Goal: Task Accomplishment & Management: Use online tool/utility

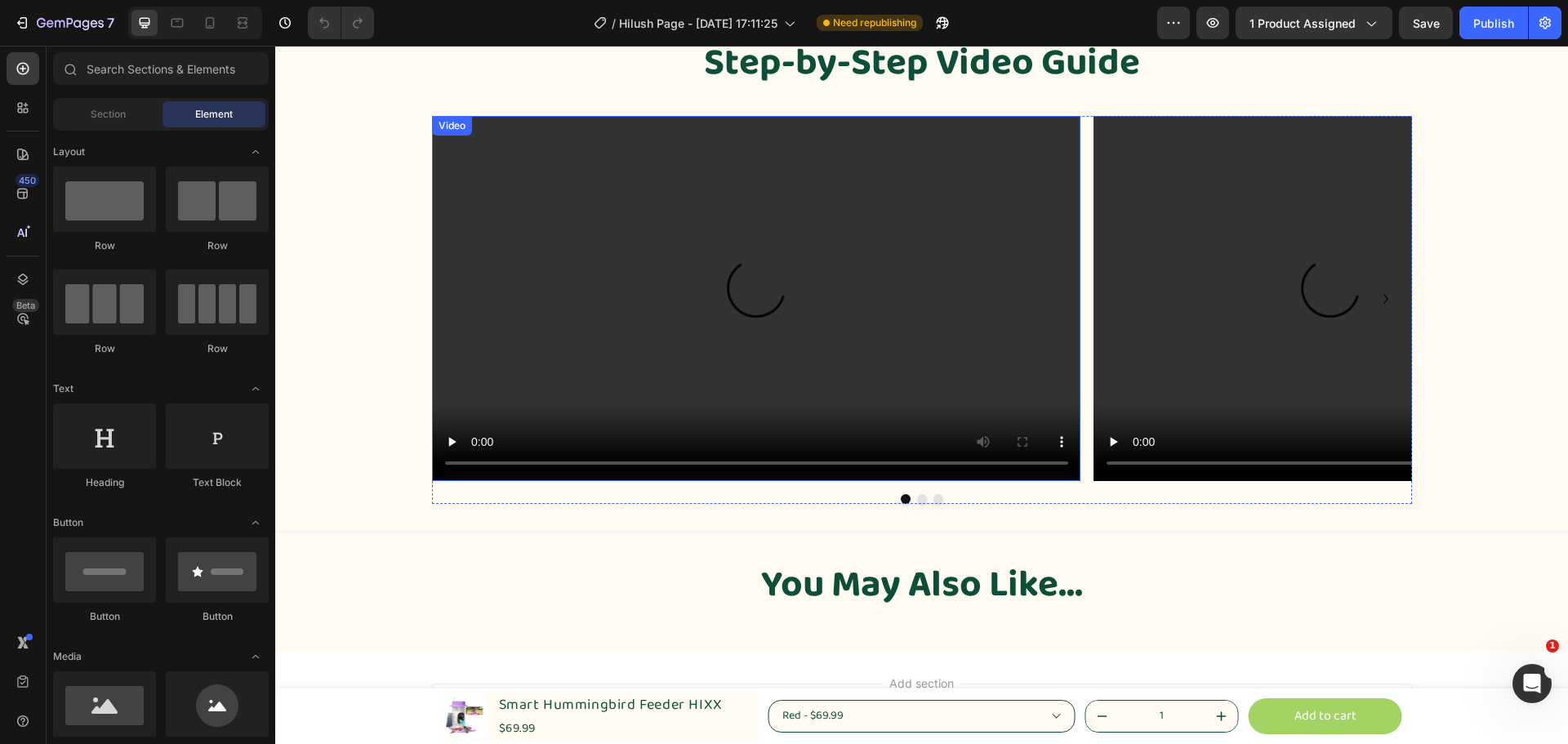
scroll to position [4963, 0]
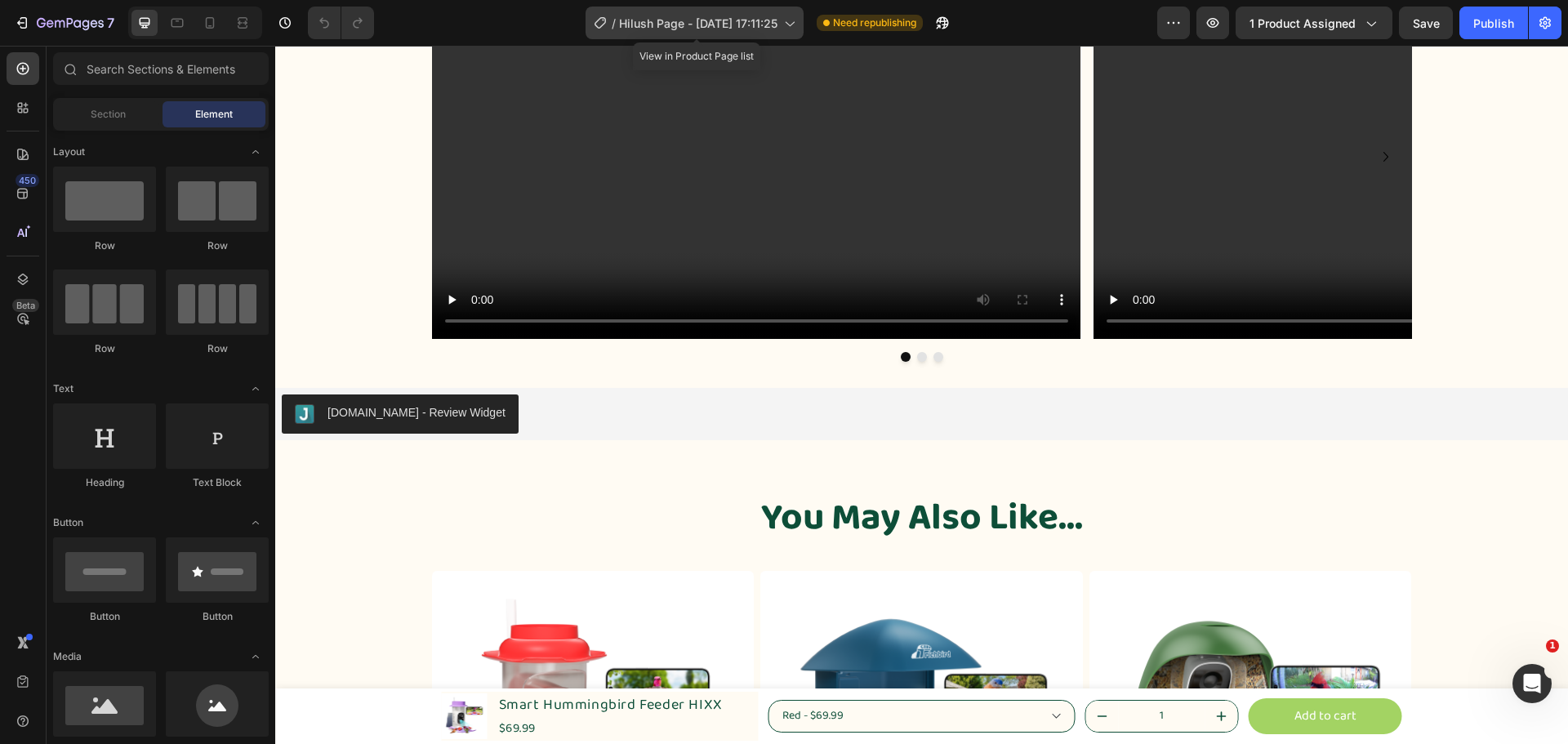
click at [782, 25] on div "/ Hilush Page - [DATE] 17:11:25" at bounding box center [695, 23] width 218 height 33
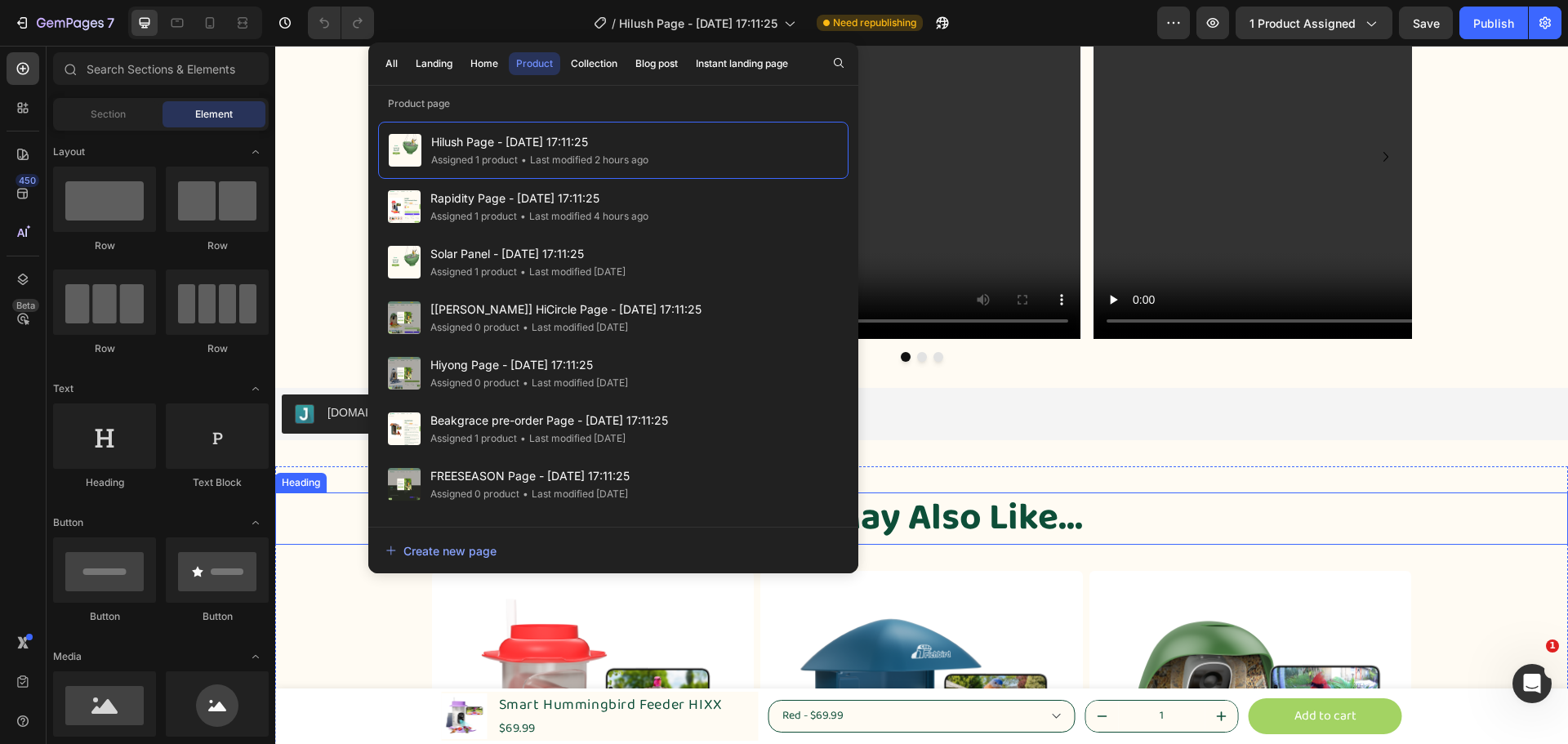
click at [1500, 519] on h2 "You May Also Like..." at bounding box center [922, 519] width 1293 height 52
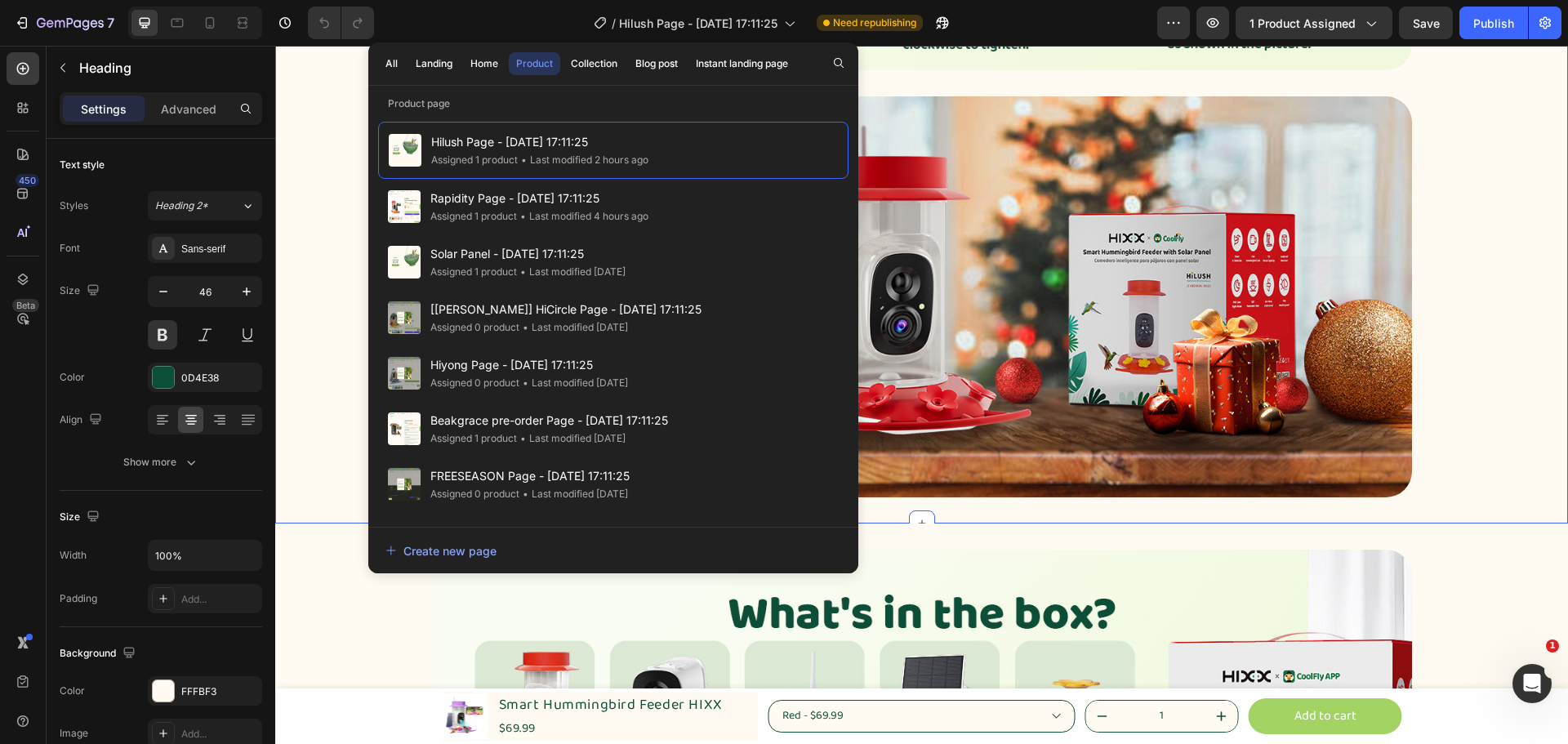
scroll to position [3329, 0]
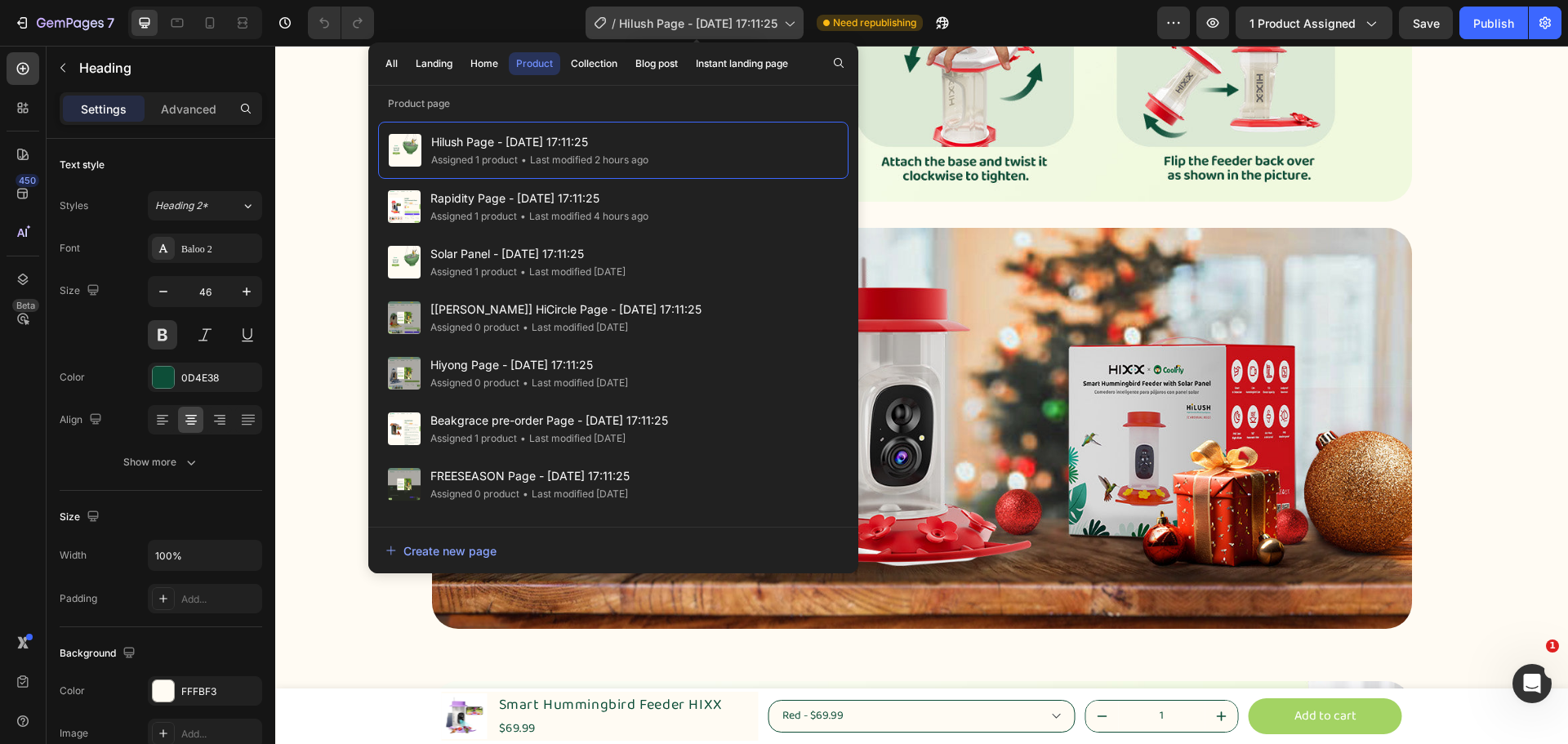
click at [759, 23] on span "Hilush Page - [DATE] 17:11:25" at bounding box center [698, 23] width 158 height 17
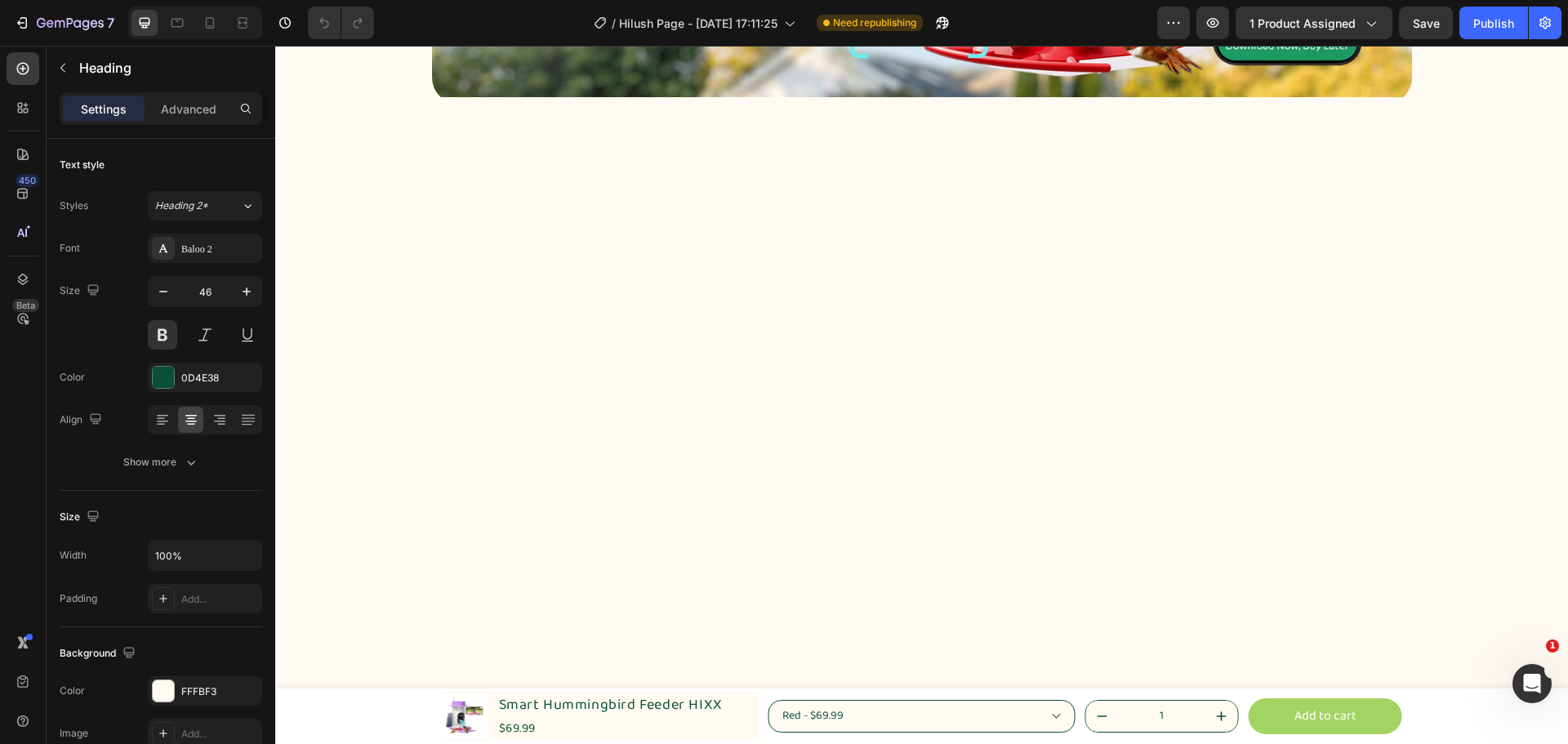
scroll to position [0, 0]
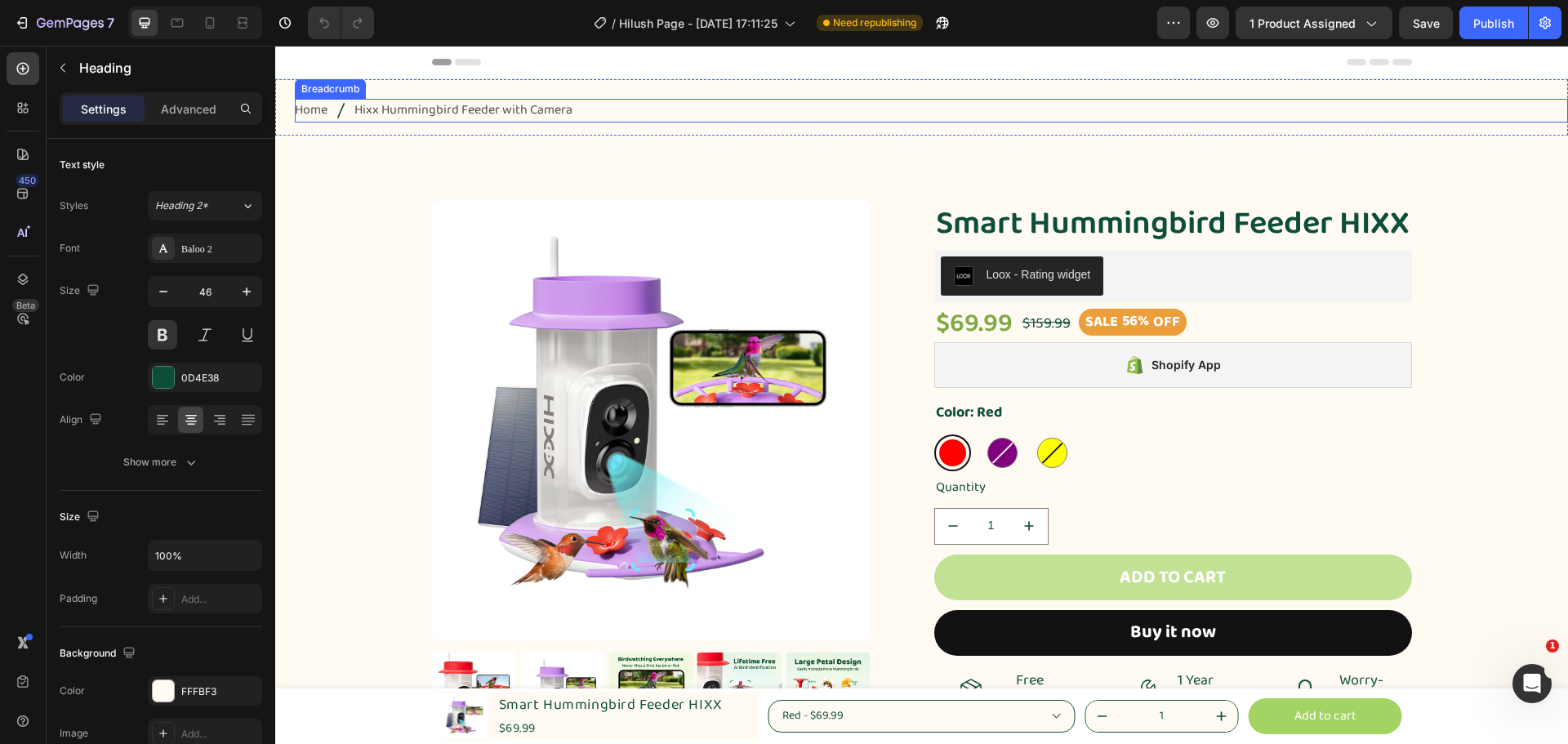
click at [321, 111] on span "Home" at bounding box center [312, 111] width 33 height 24
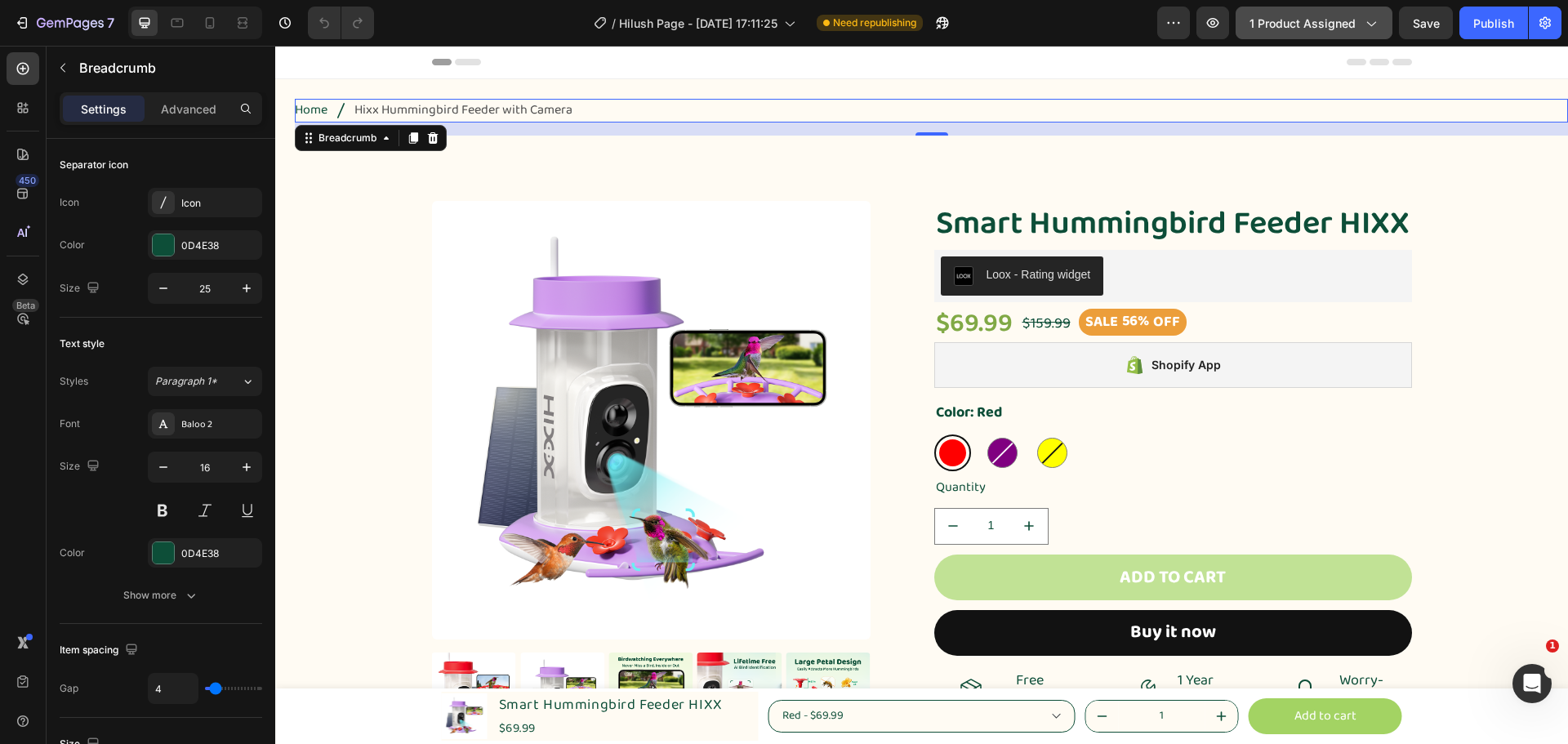
click at [1283, 31] on span "1 product assigned" at bounding box center [1302, 23] width 106 height 17
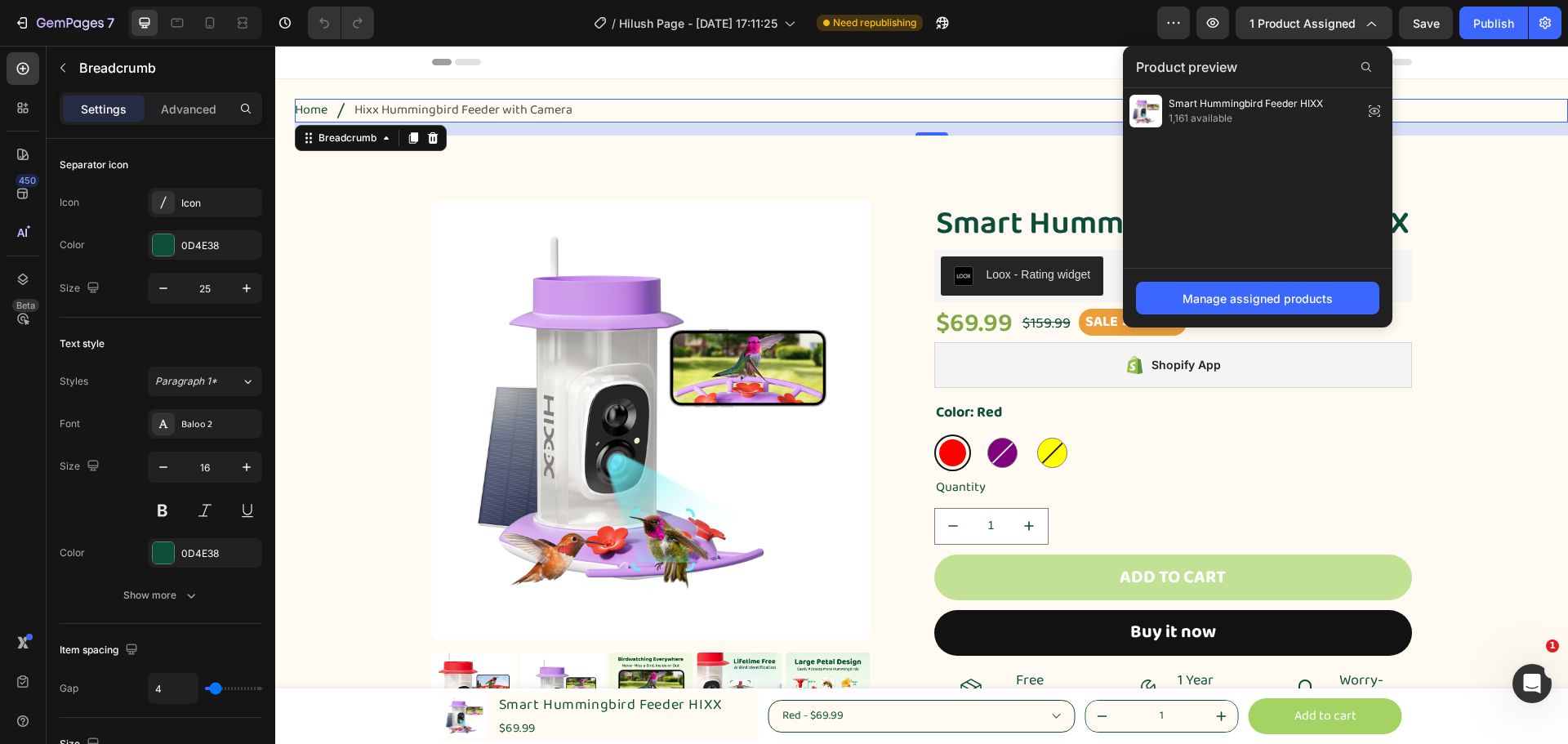
click at [1462, 118] on nav "Home Hixx Hummingbird Feeder with Camera" at bounding box center [932, 111] width 1274 height 24
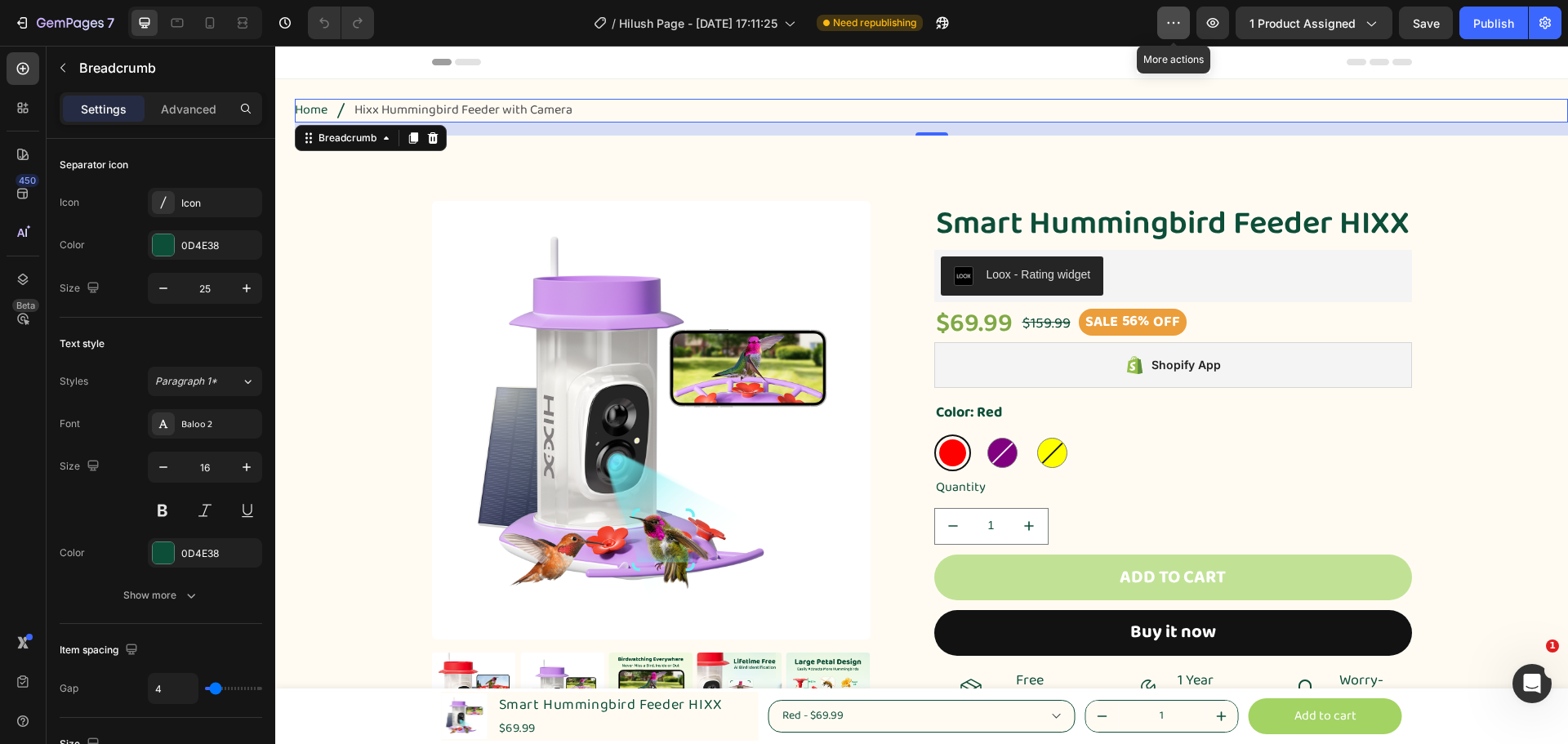
click at [1190, 29] on button "button" at bounding box center [1174, 23] width 33 height 33
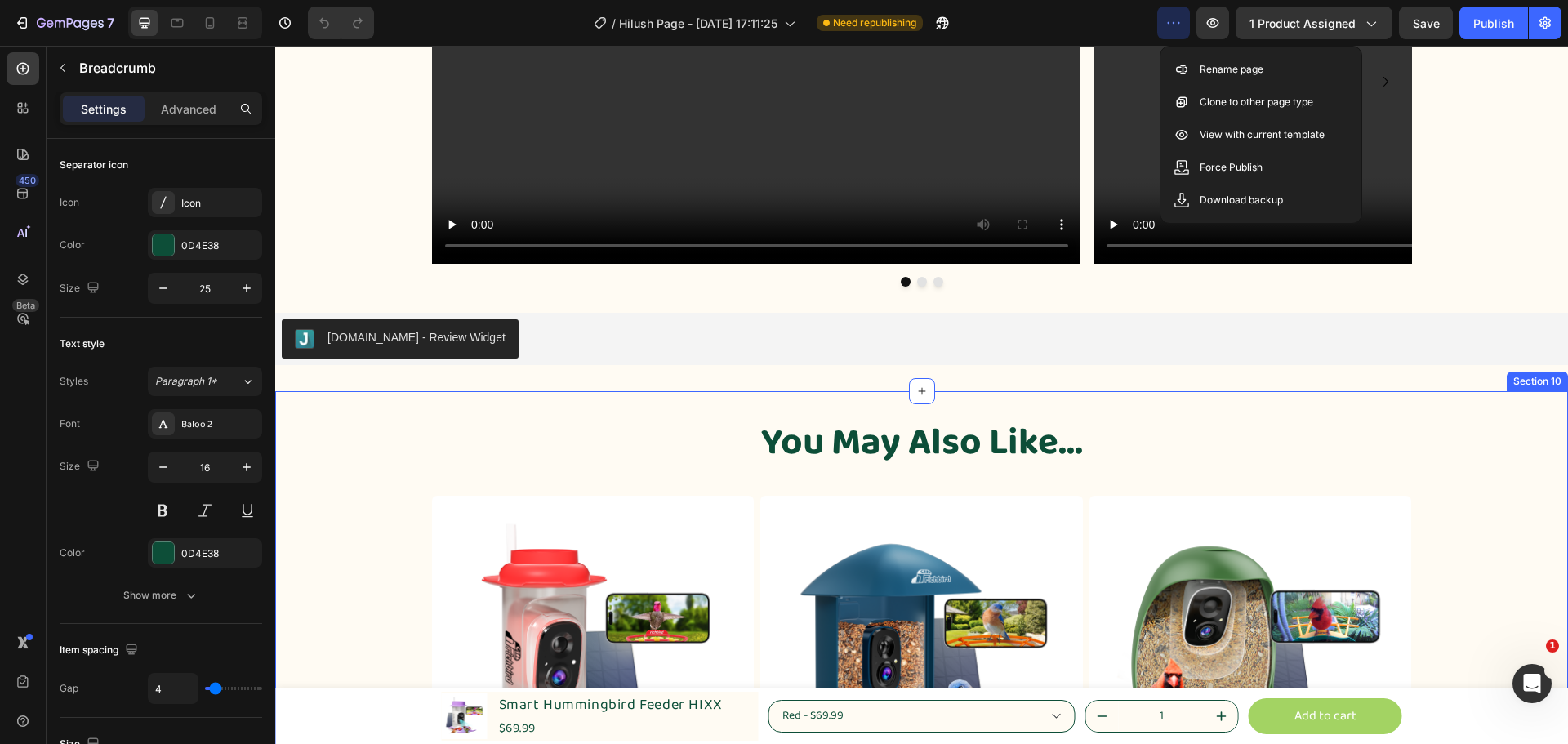
scroll to position [5311, 0]
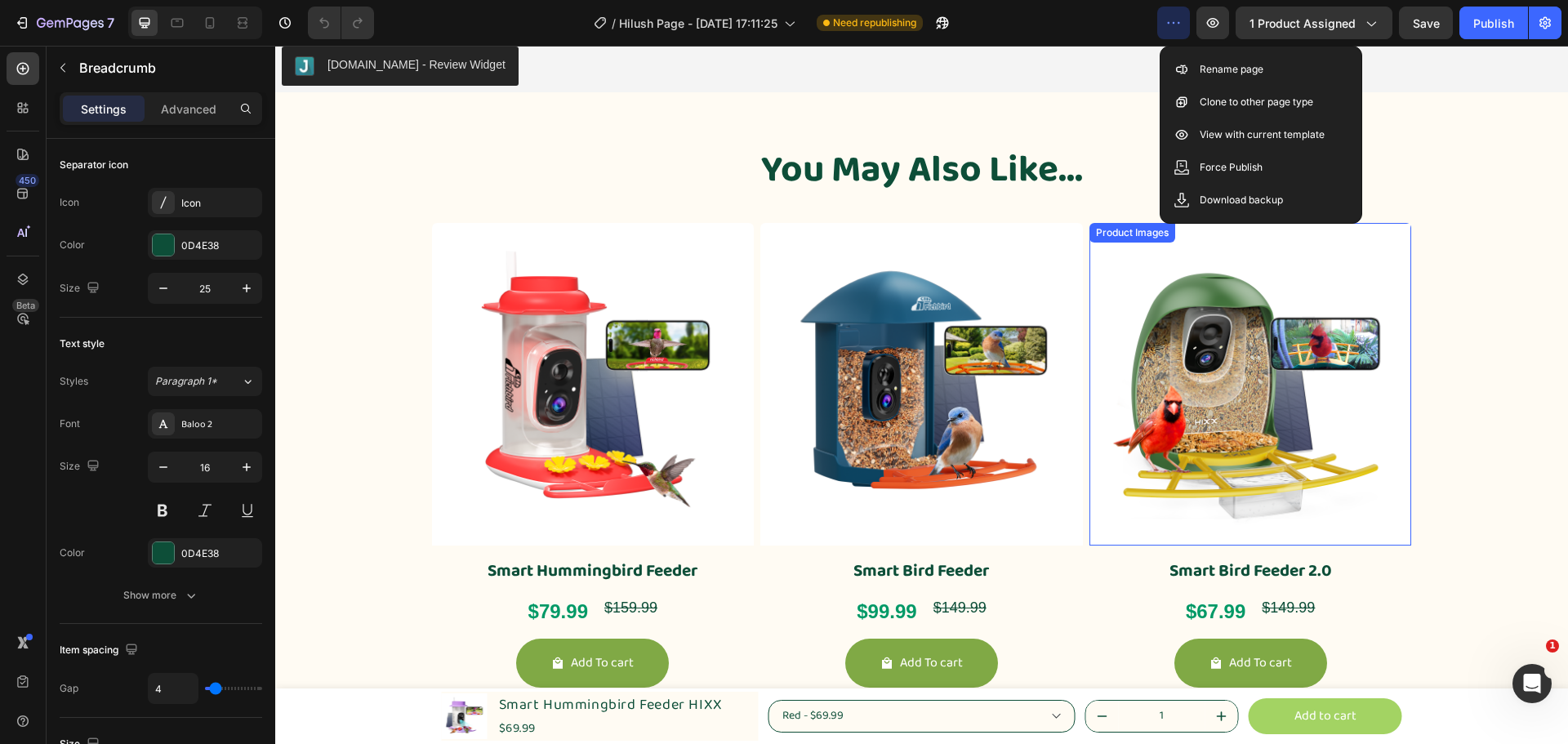
click at [1228, 398] on img at bounding box center [1251, 384] width 322 height 322
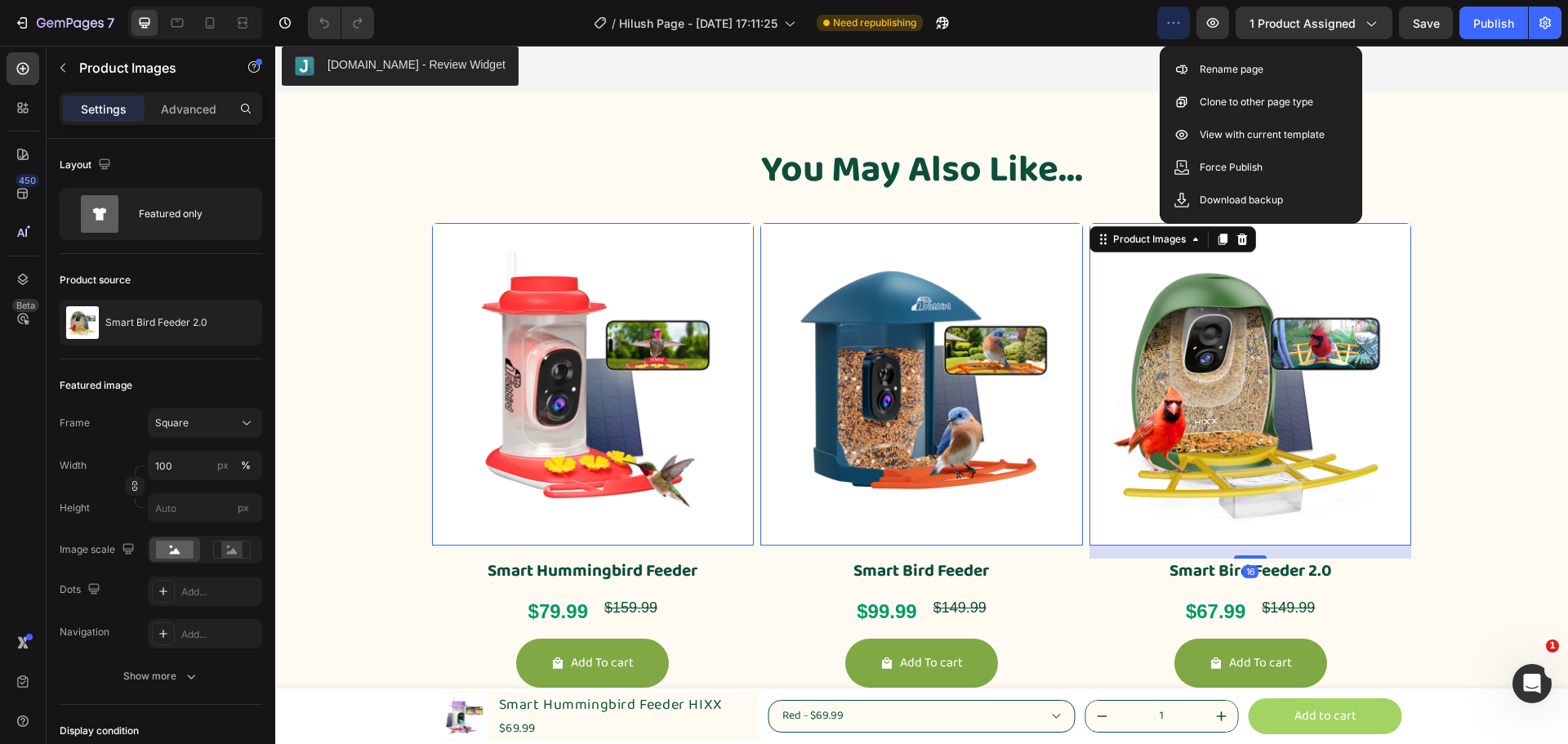
click at [1228, 398] on img at bounding box center [1251, 384] width 322 height 322
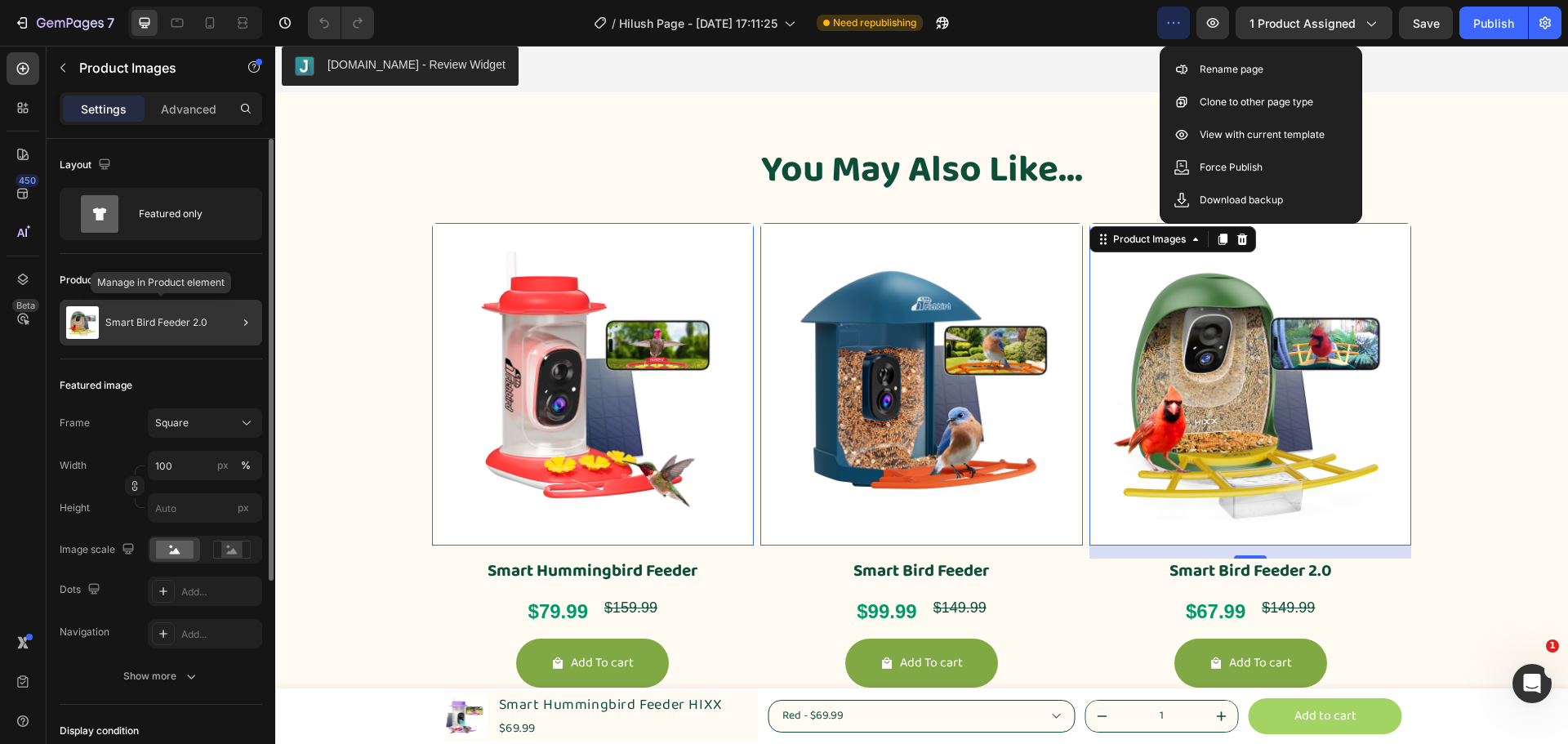
click at [145, 329] on div "Smart Bird Feeder 2.0" at bounding box center [161, 323] width 203 height 46
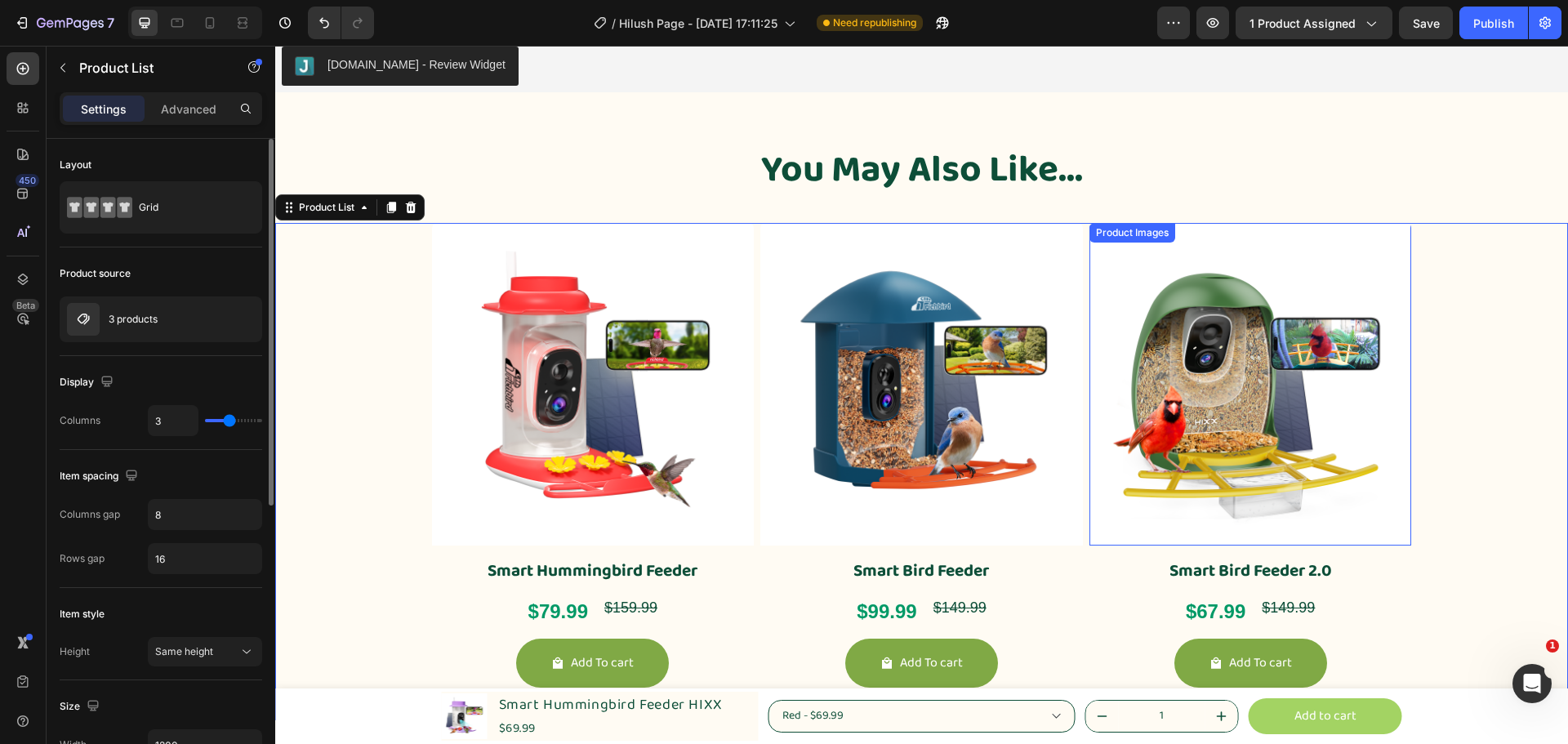
click at [1256, 447] on img at bounding box center [1251, 384] width 322 height 322
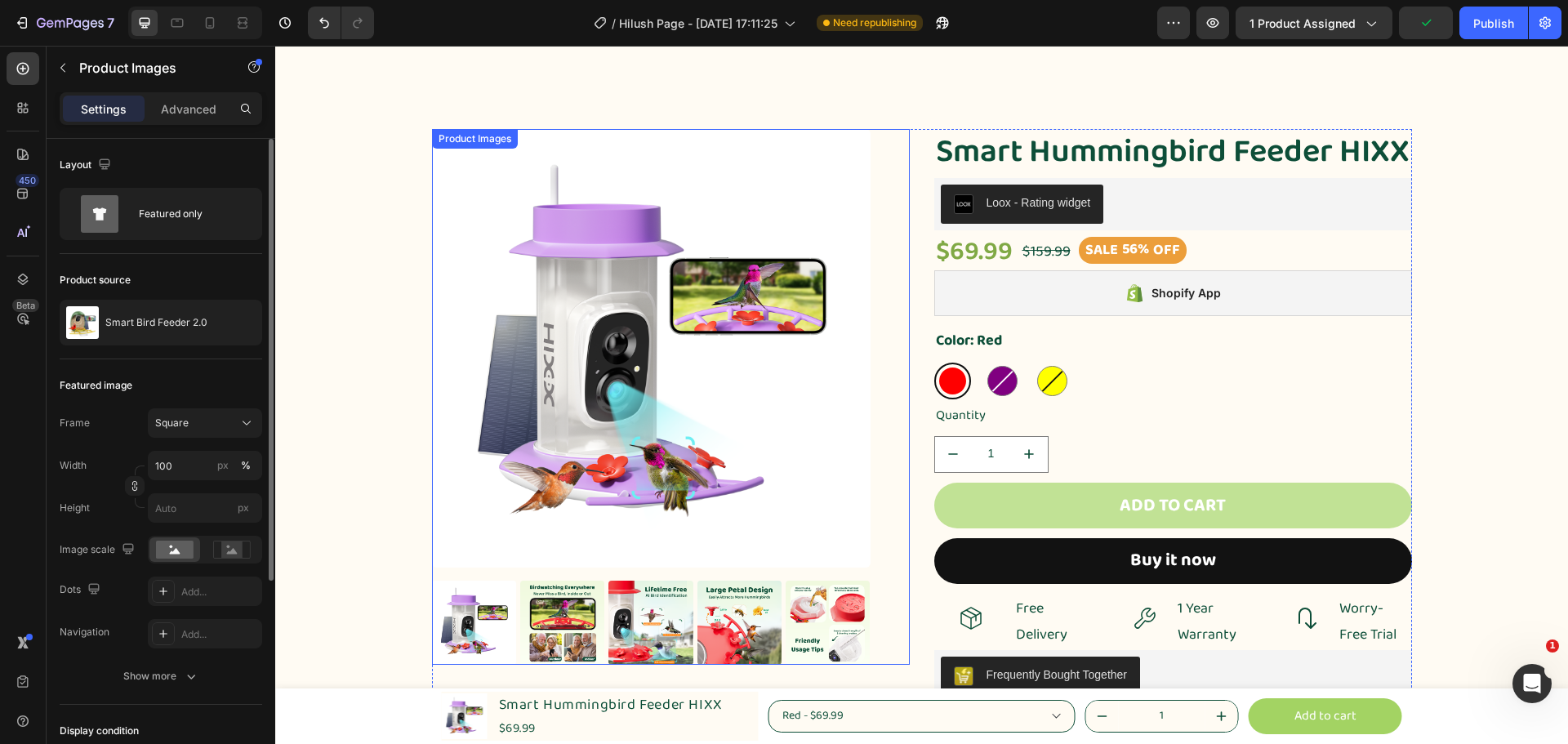
scroll to position [0, 0]
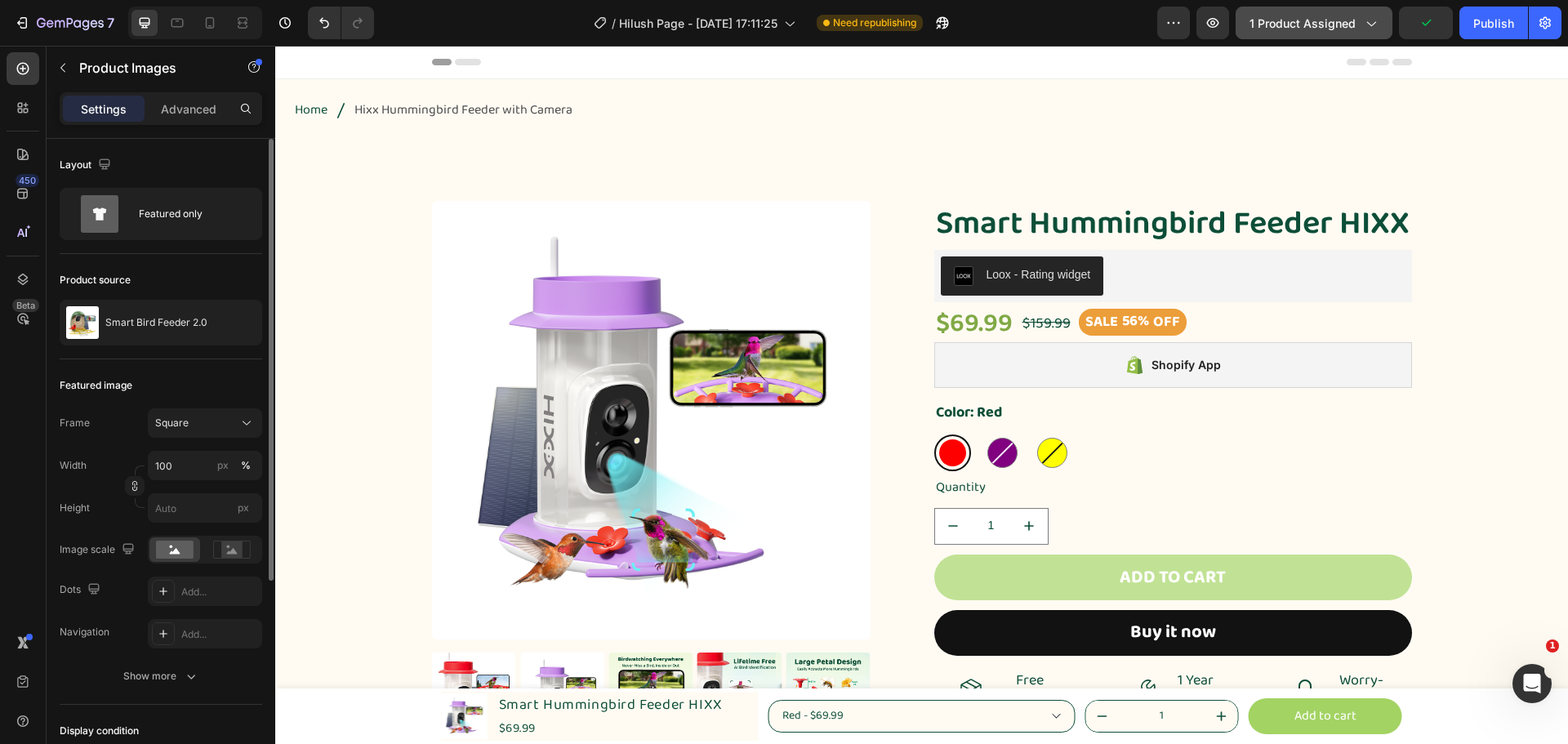
click at [1372, 25] on icon "button" at bounding box center [1371, 25] width 9 height 5
click at [1179, 28] on icon "button" at bounding box center [1174, 23] width 16 height 16
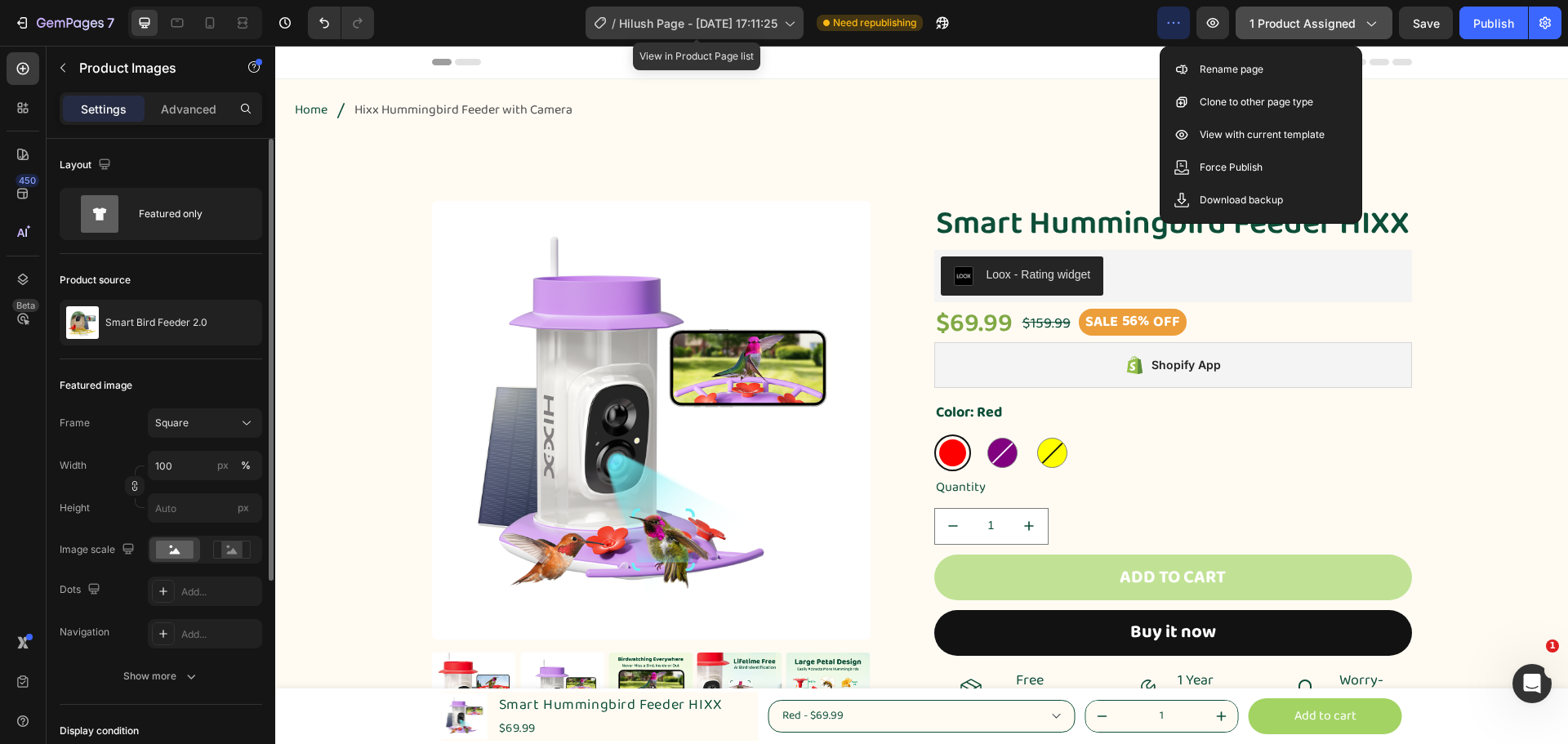
click at [792, 21] on icon at bounding box center [789, 23] width 16 height 16
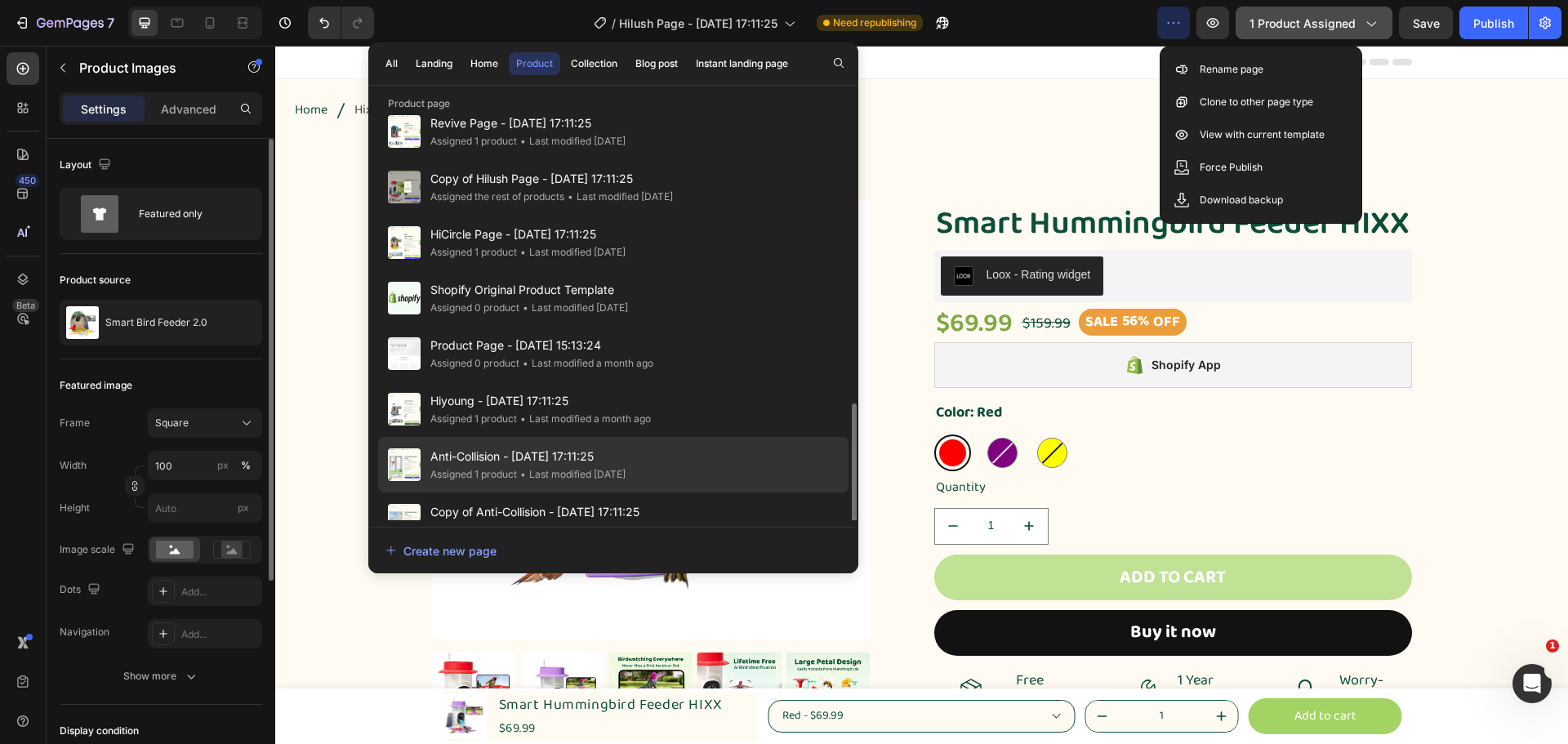
scroll to position [491, 0]
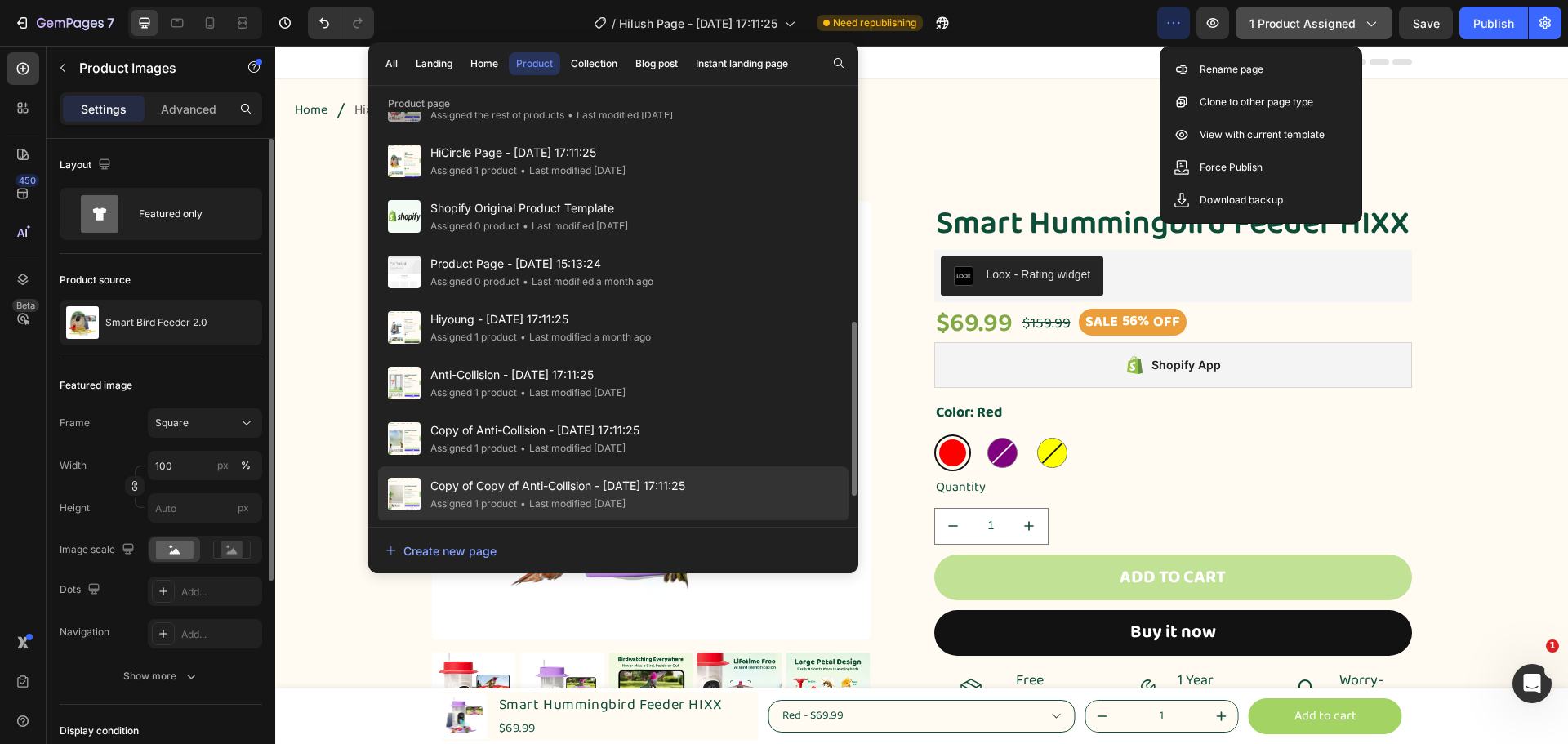
click at [507, 474] on div "Copy of Copy of Anti-Collision - Mar 24, 17:11:25 Assigned 1 product • Last mod…" at bounding box center [613, 495] width 471 height 56
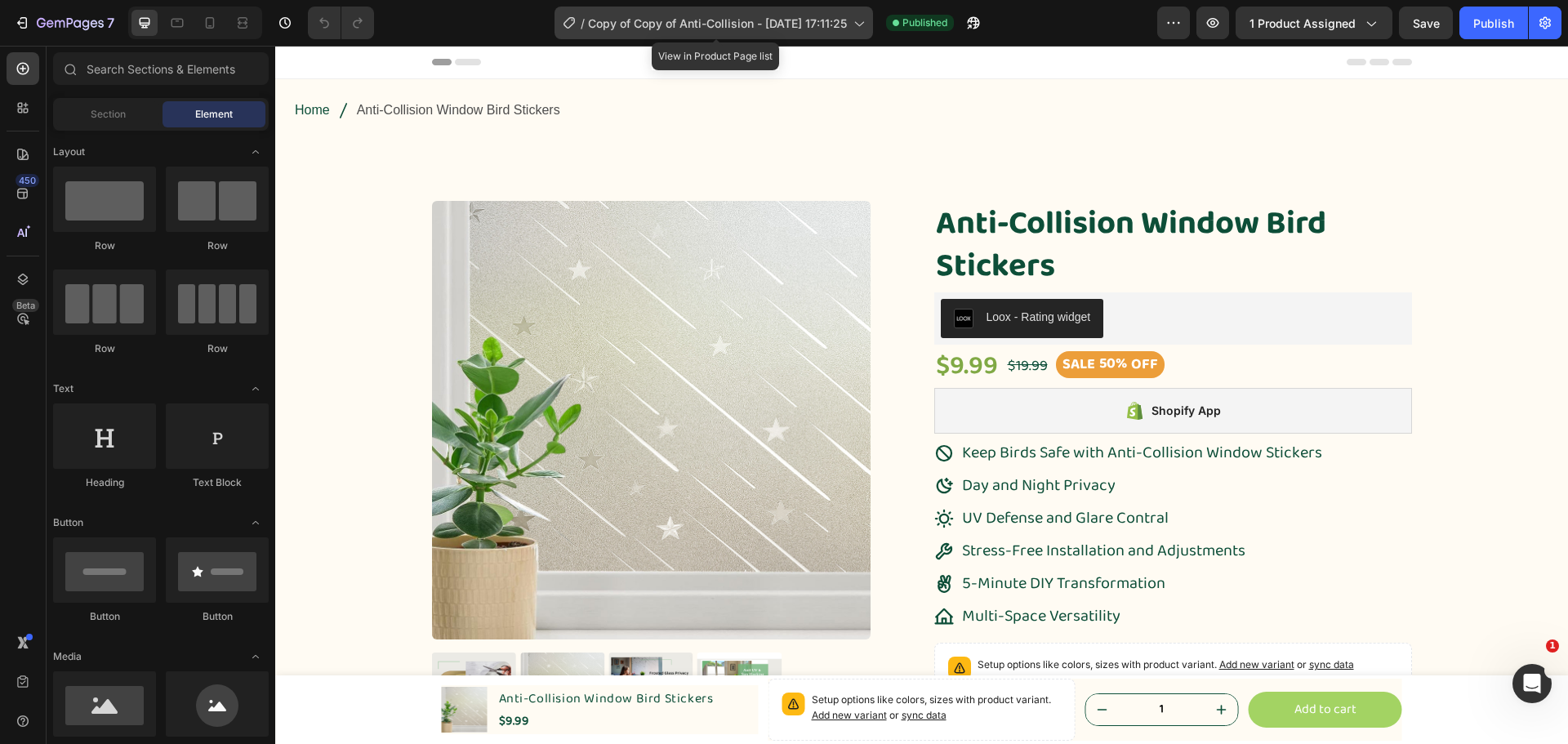
click at [873, 25] on div "/ Copy of Copy of Anti-Collision - Mar 24, 17:11:25" at bounding box center [713, 23] width 318 height 33
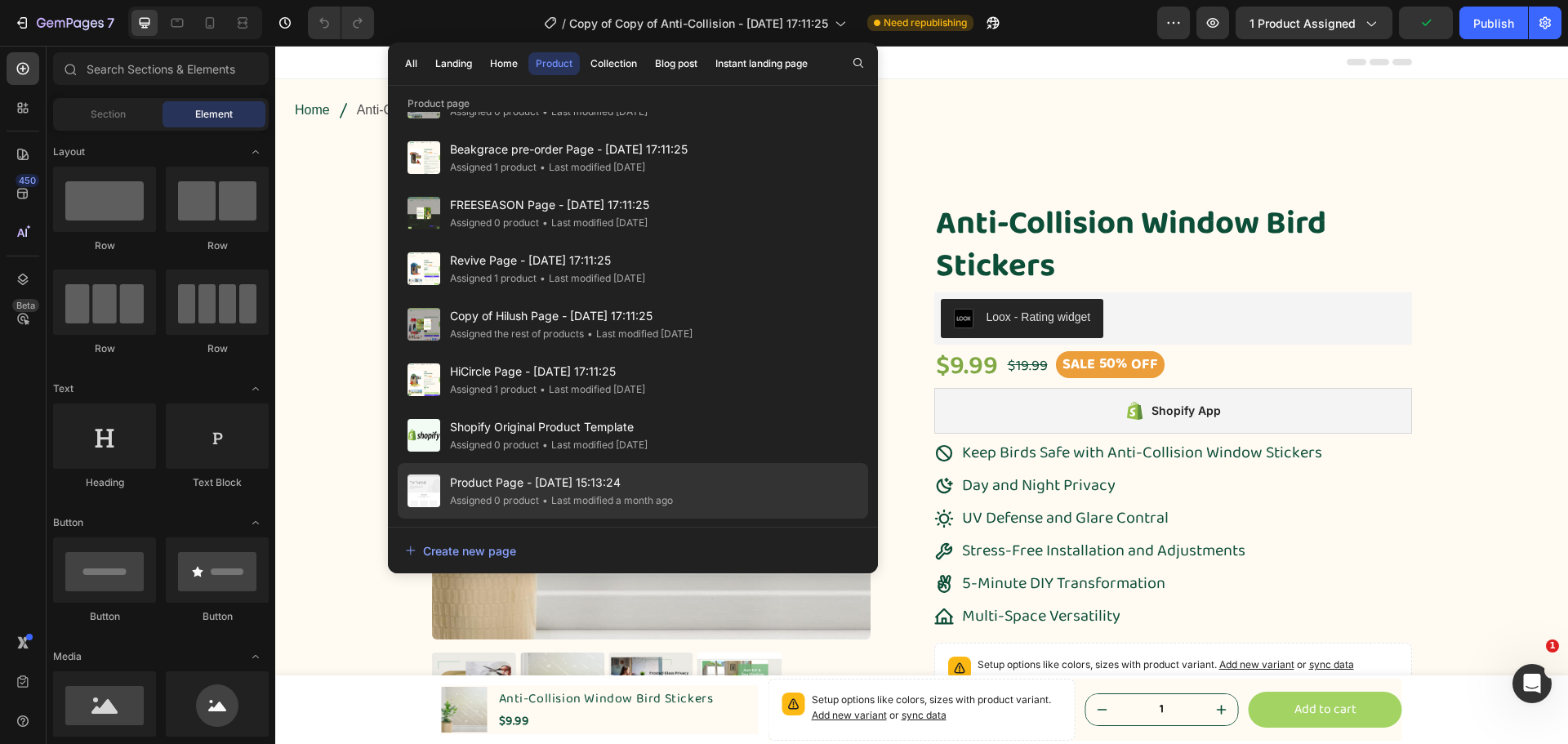
scroll to position [547, 0]
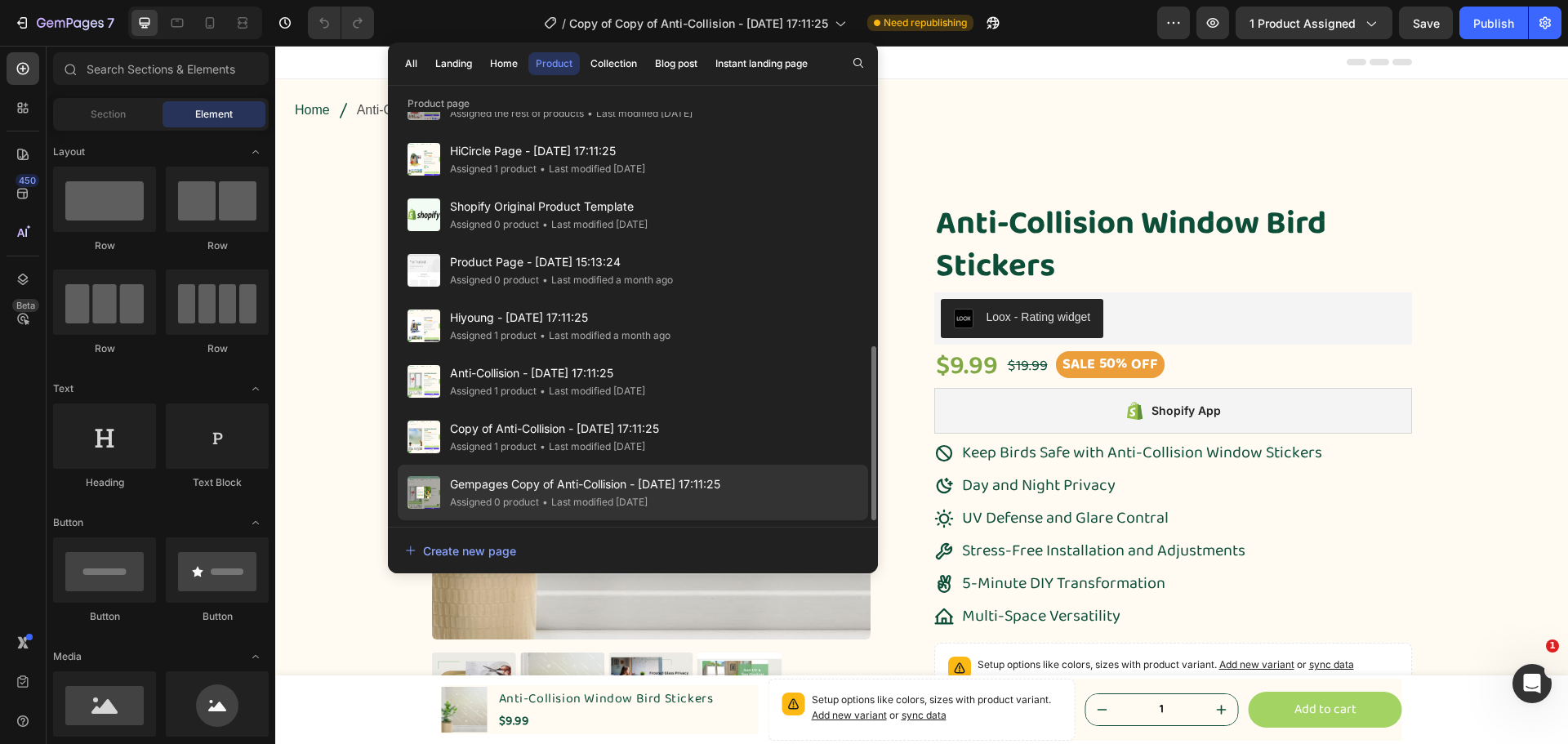
click at [625, 478] on span "Gempages Copy of Anti-Collision - [DATE] 17:11:25" at bounding box center [586, 485] width 271 height 20
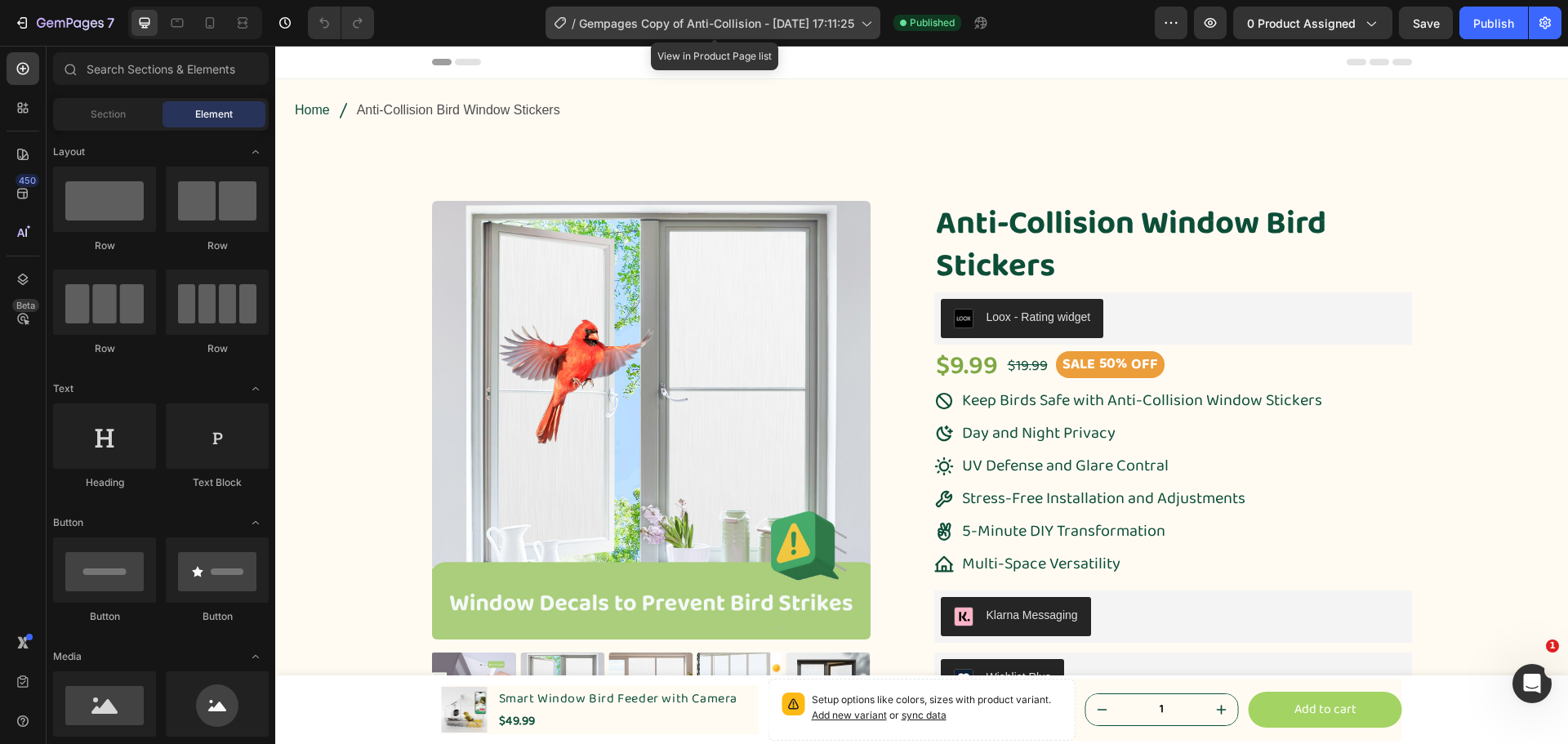
click at [751, 21] on span "Gempages Copy of Anti-Collision - [DATE] 17:11:25" at bounding box center [717, 23] width 276 height 17
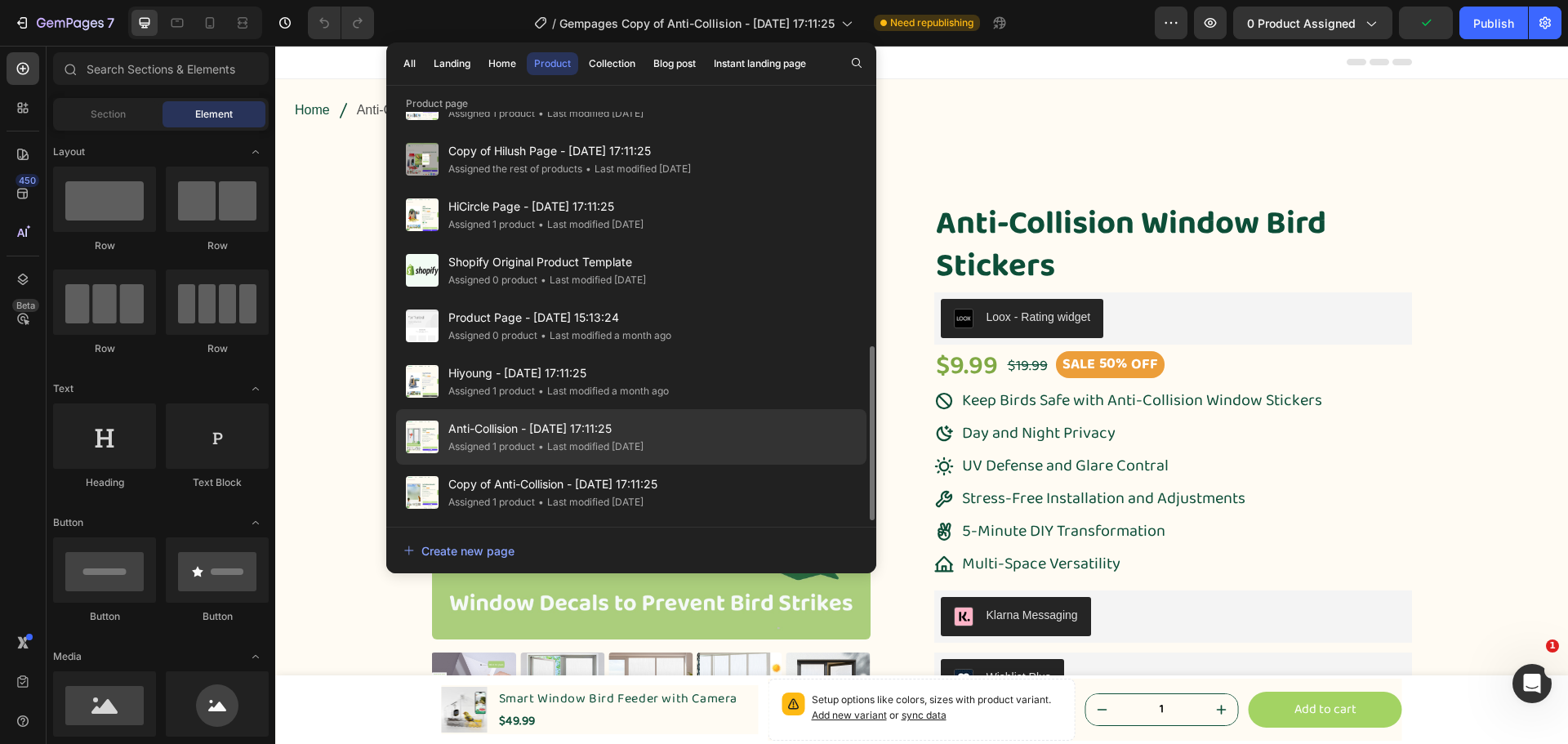
scroll to position [466, 0]
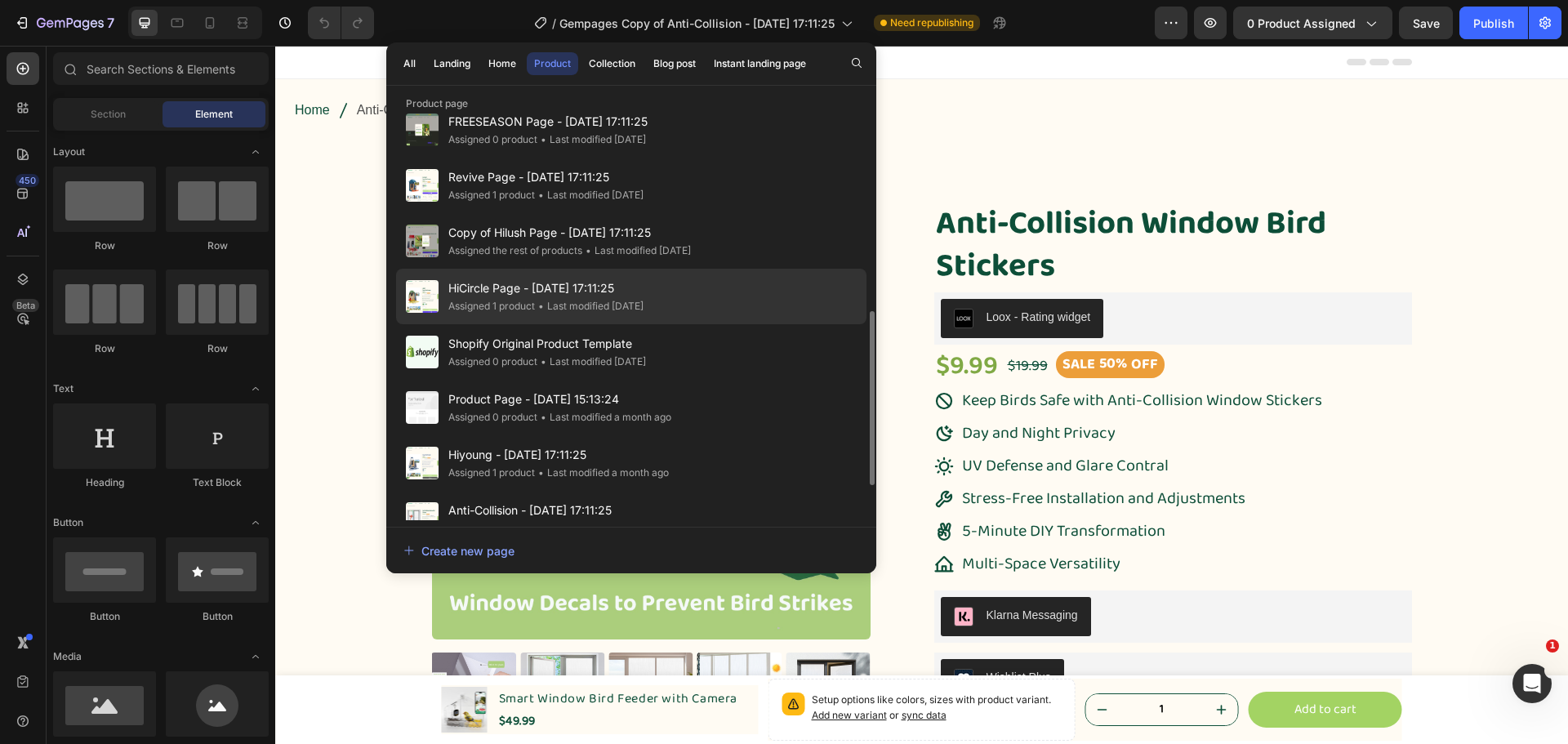
click at [546, 294] on span "HiCircle Page - [DATE] 17:11:25" at bounding box center [546, 289] width 195 height 20
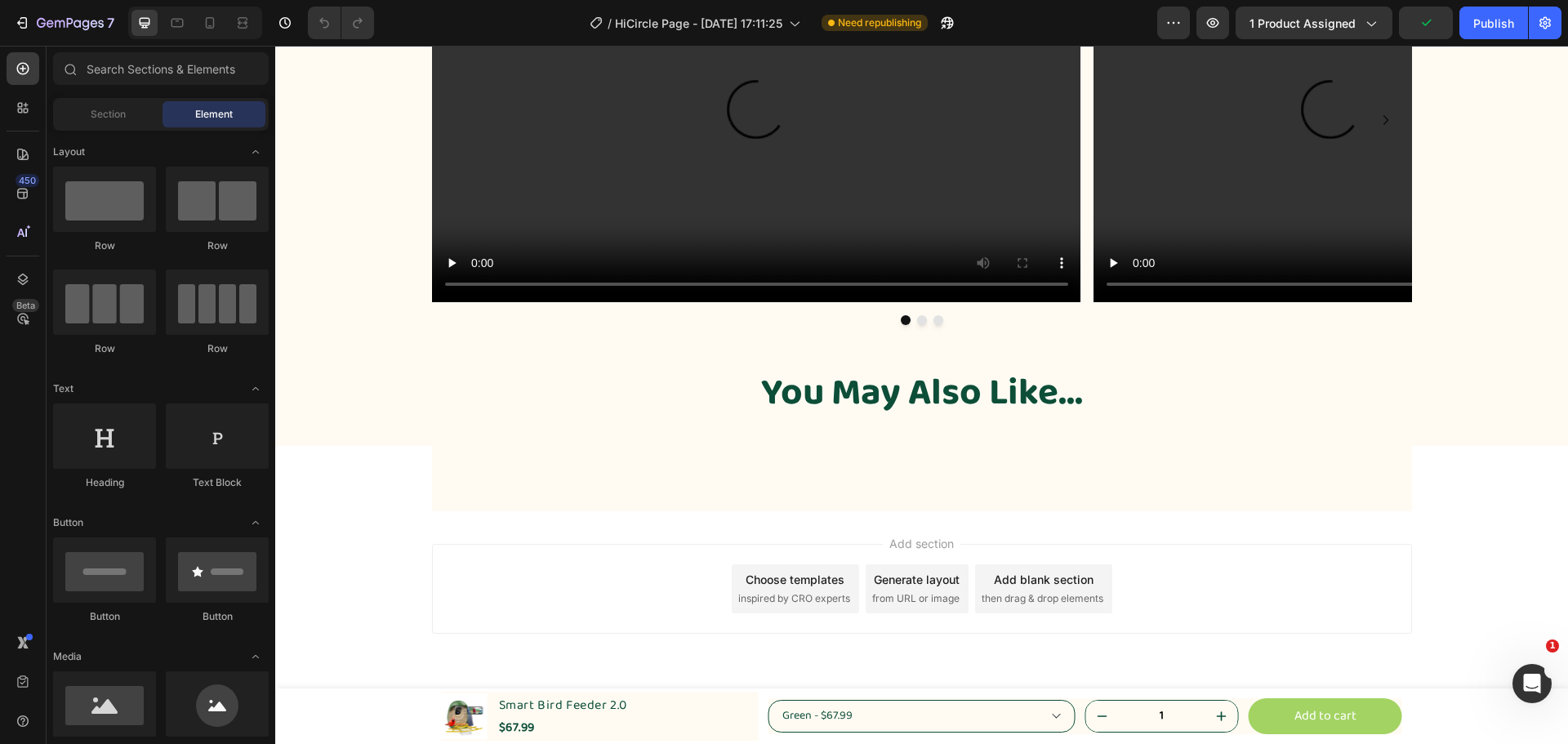
scroll to position [4485, 0]
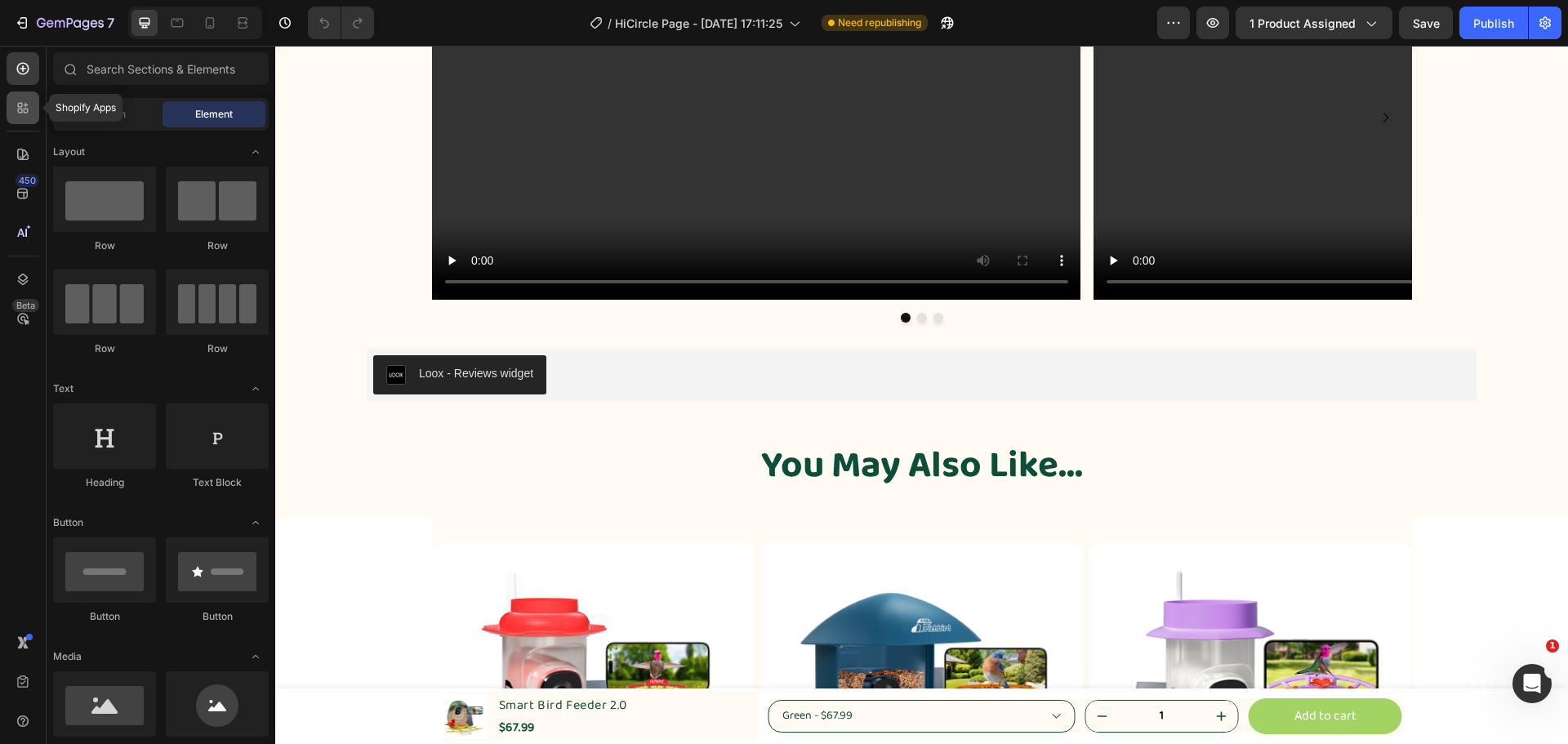
click at [20, 110] on icon at bounding box center [23, 108] width 16 height 16
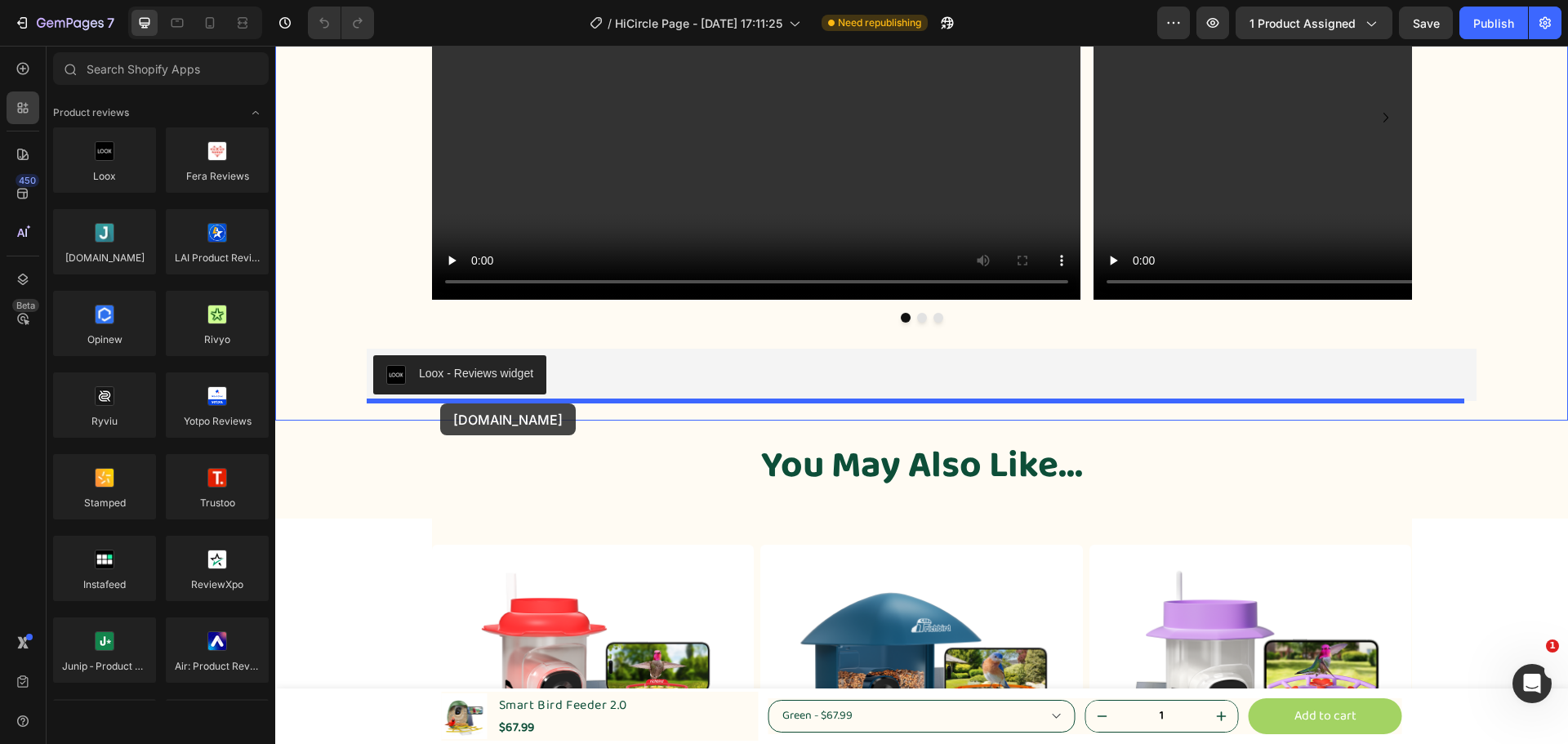
drag, startPoint x: 385, startPoint y: 294, endPoint x: 440, endPoint y: 404, distance: 123.0
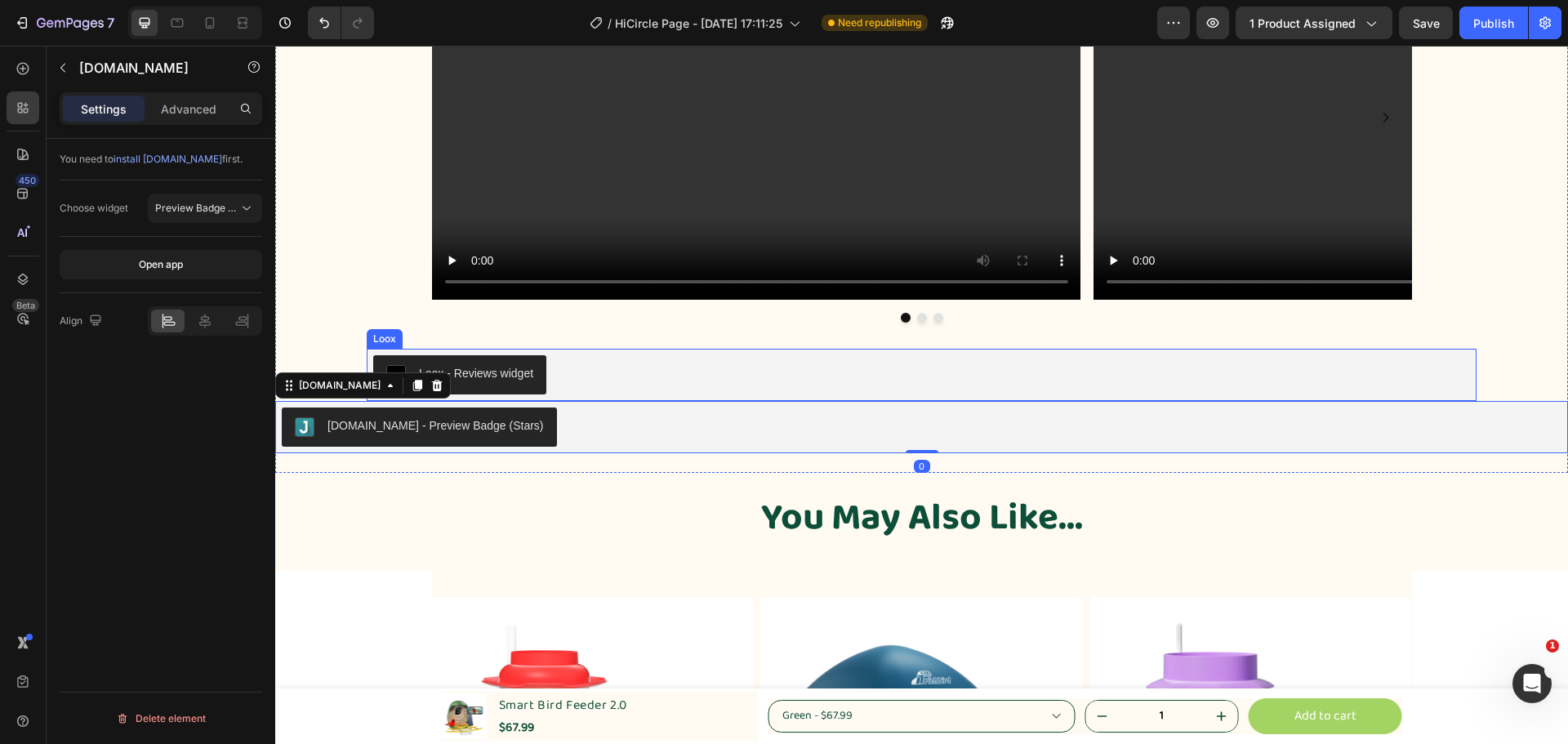
click at [580, 373] on div "Loox - Reviews widget" at bounding box center [922, 375] width 1097 height 39
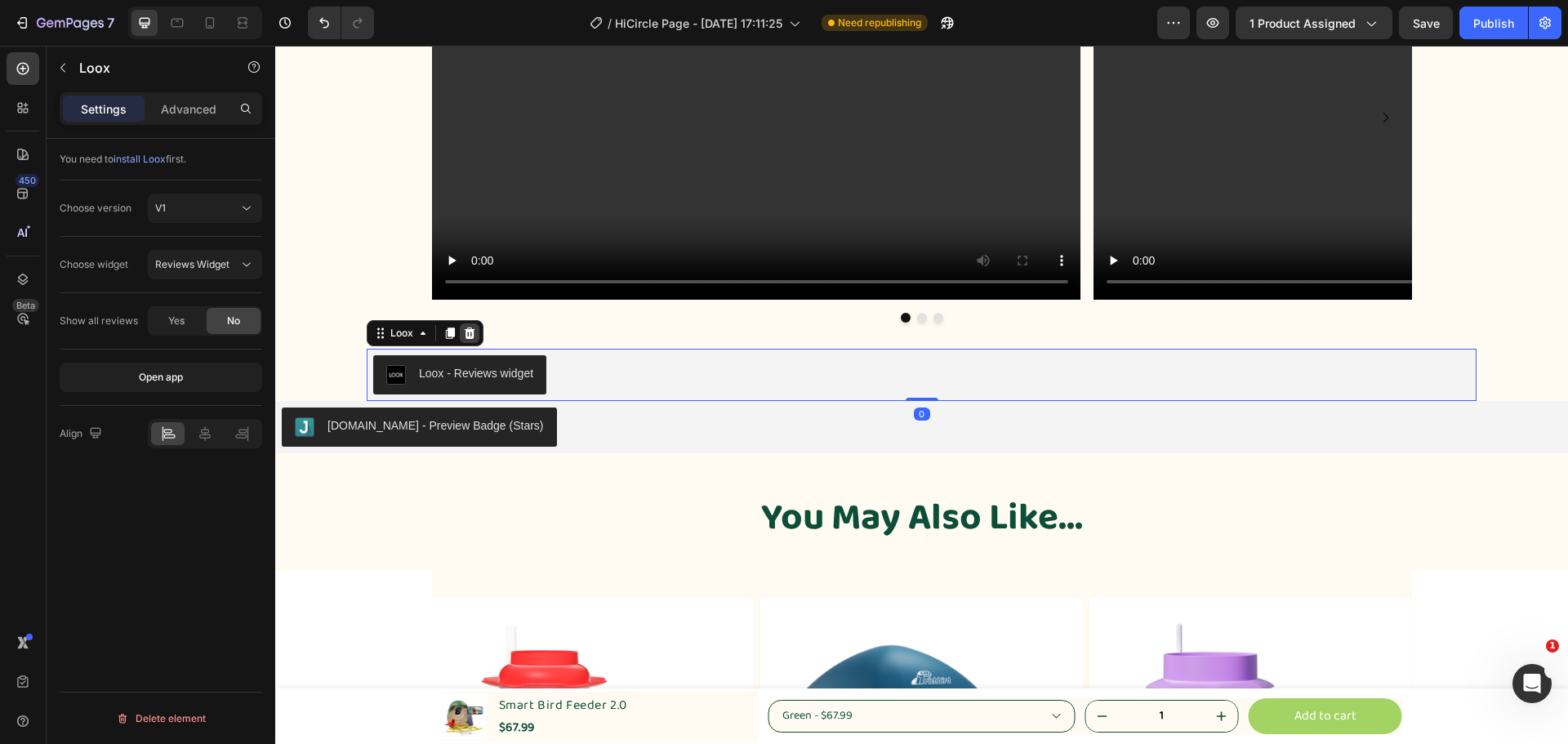
click at [471, 334] on icon at bounding box center [470, 333] width 13 height 13
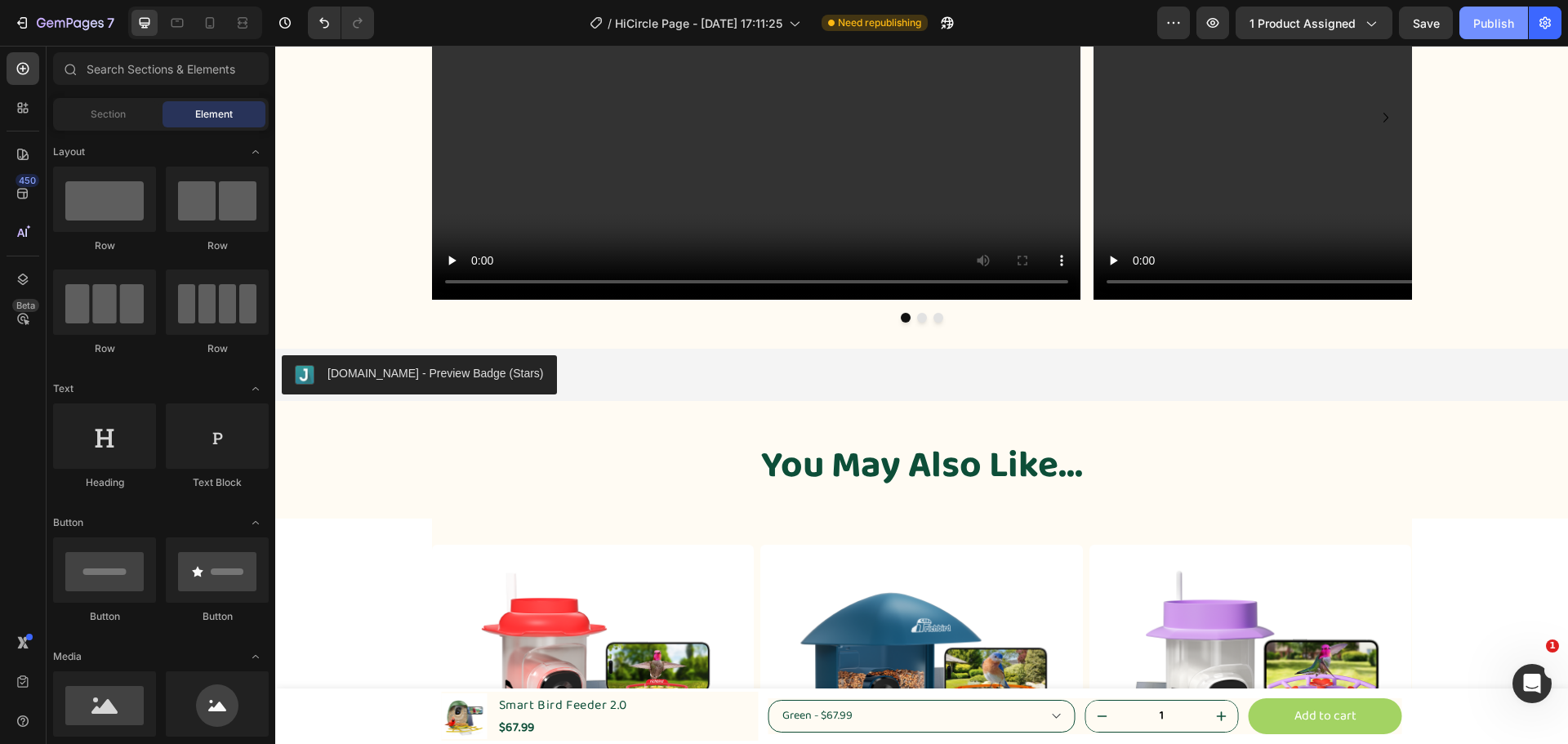
click at [1496, 17] on div "Publish" at bounding box center [1494, 23] width 41 height 17
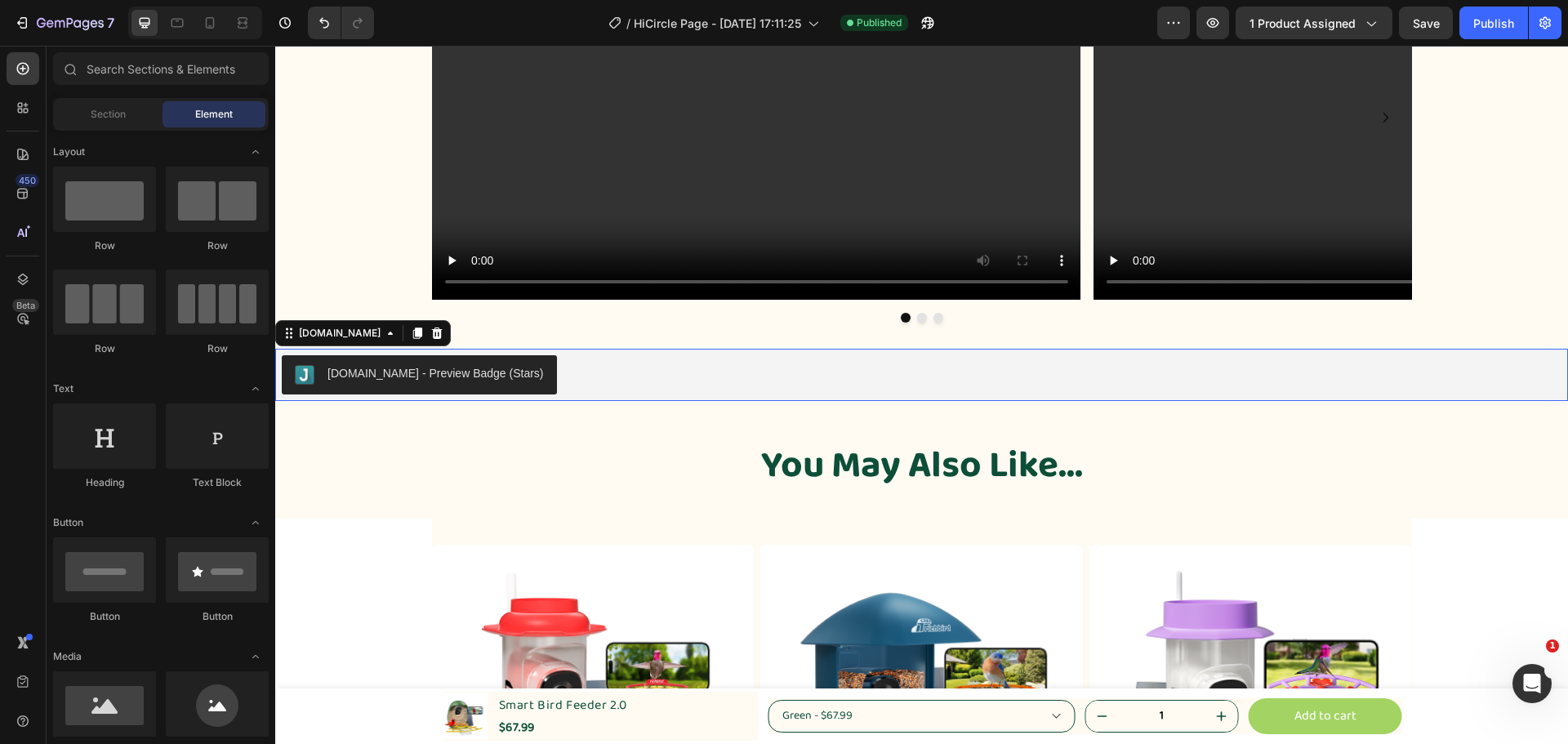
click at [470, 371] on div "Judge.me - Preview Badge (Stars)" at bounding box center [435, 373] width 217 height 17
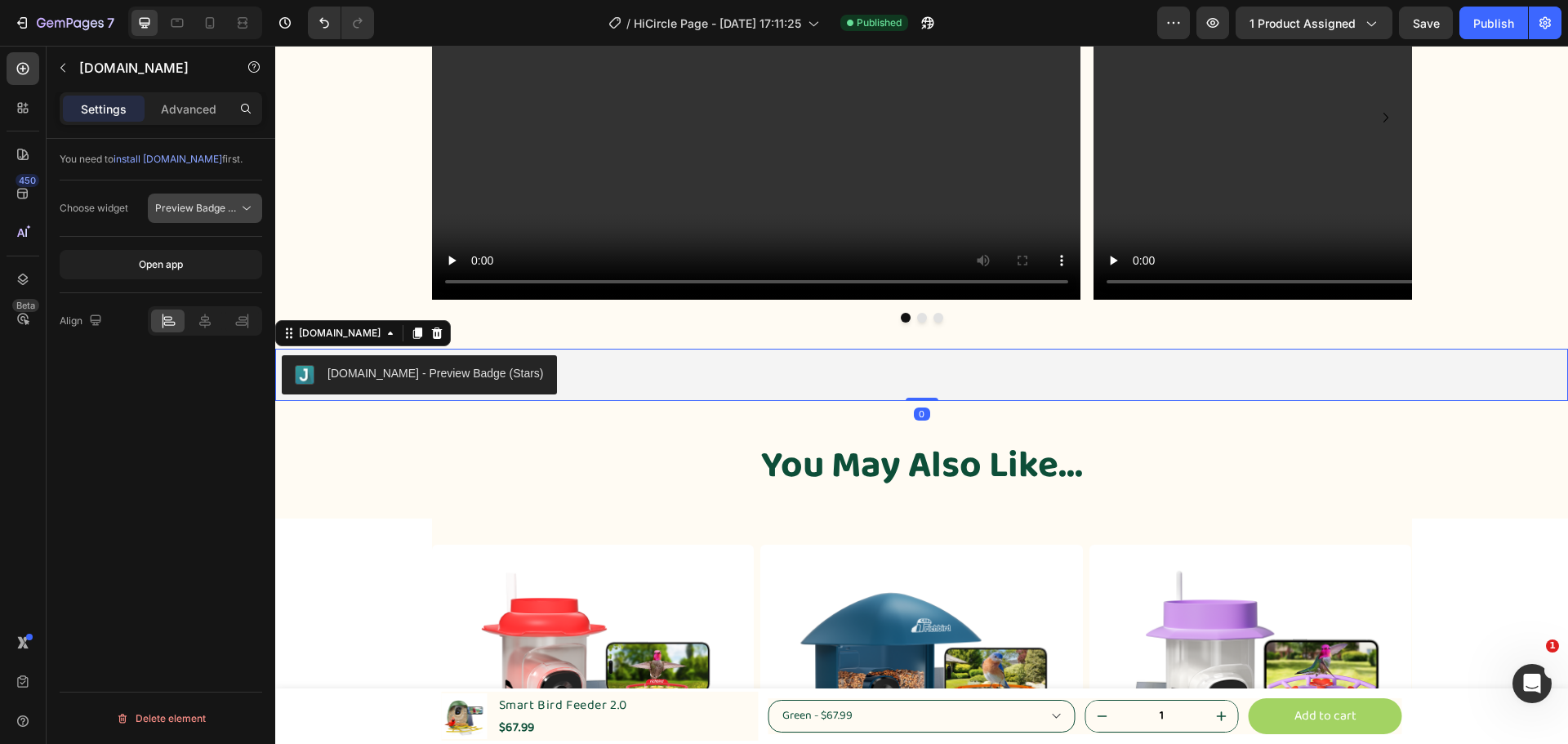
click at [222, 199] on button "Preview Badge (Stars)" at bounding box center [204, 208] width 114 height 30
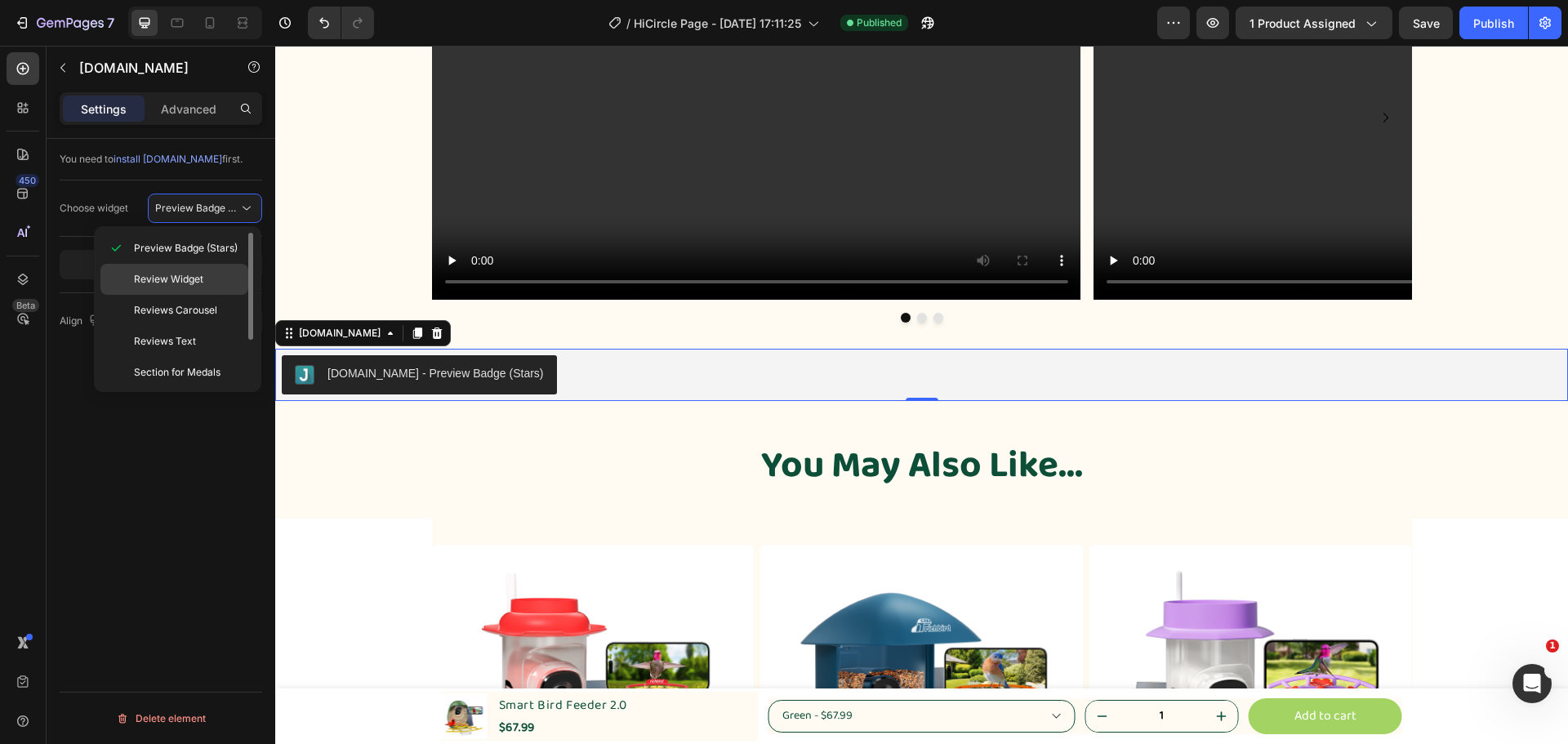
click at [195, 285] on span "Review Widget" at bounding box center [168, 280] width 70 height 15
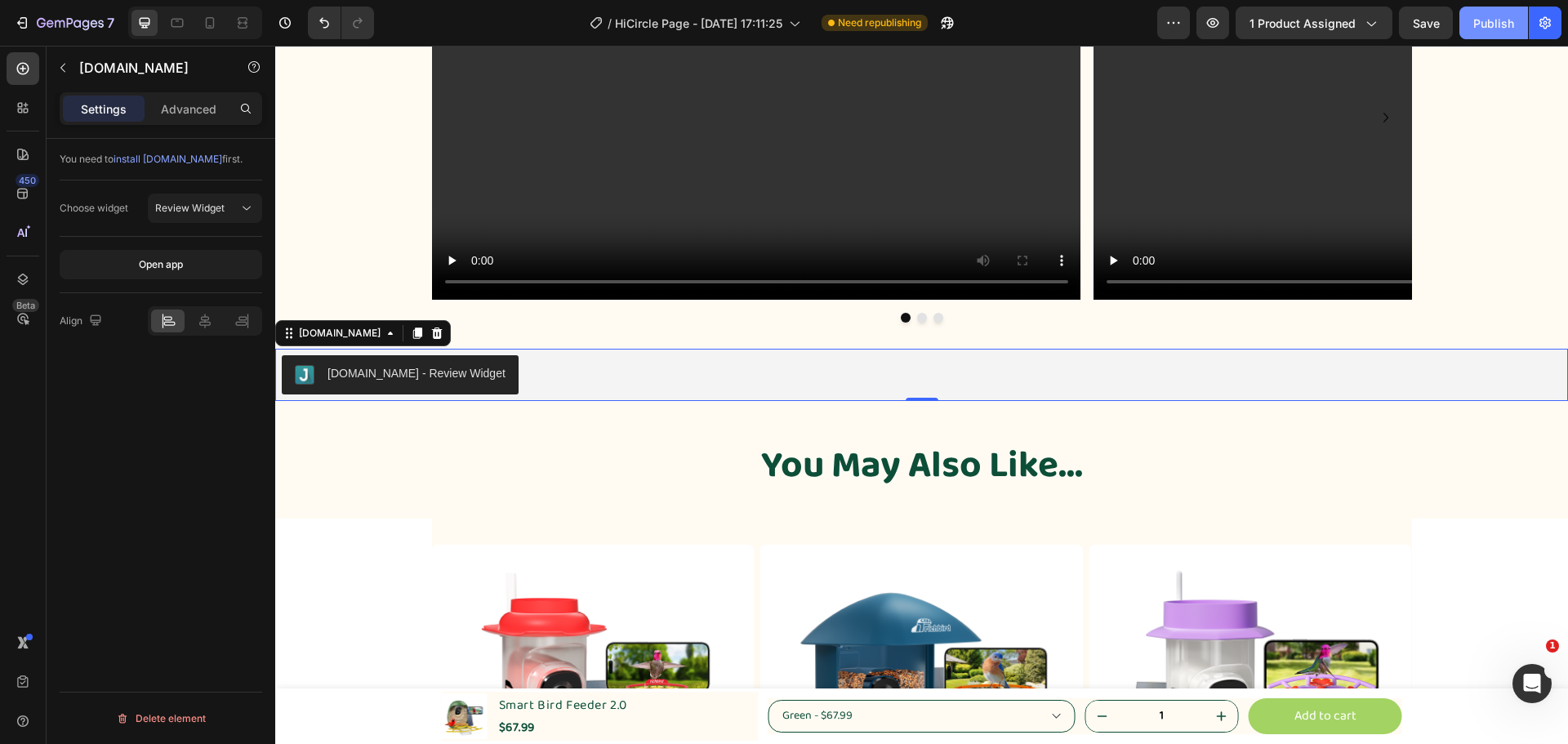
click at [1479, 18] on div "Publish" at bounding box center [1494, 23] width 41 height 17
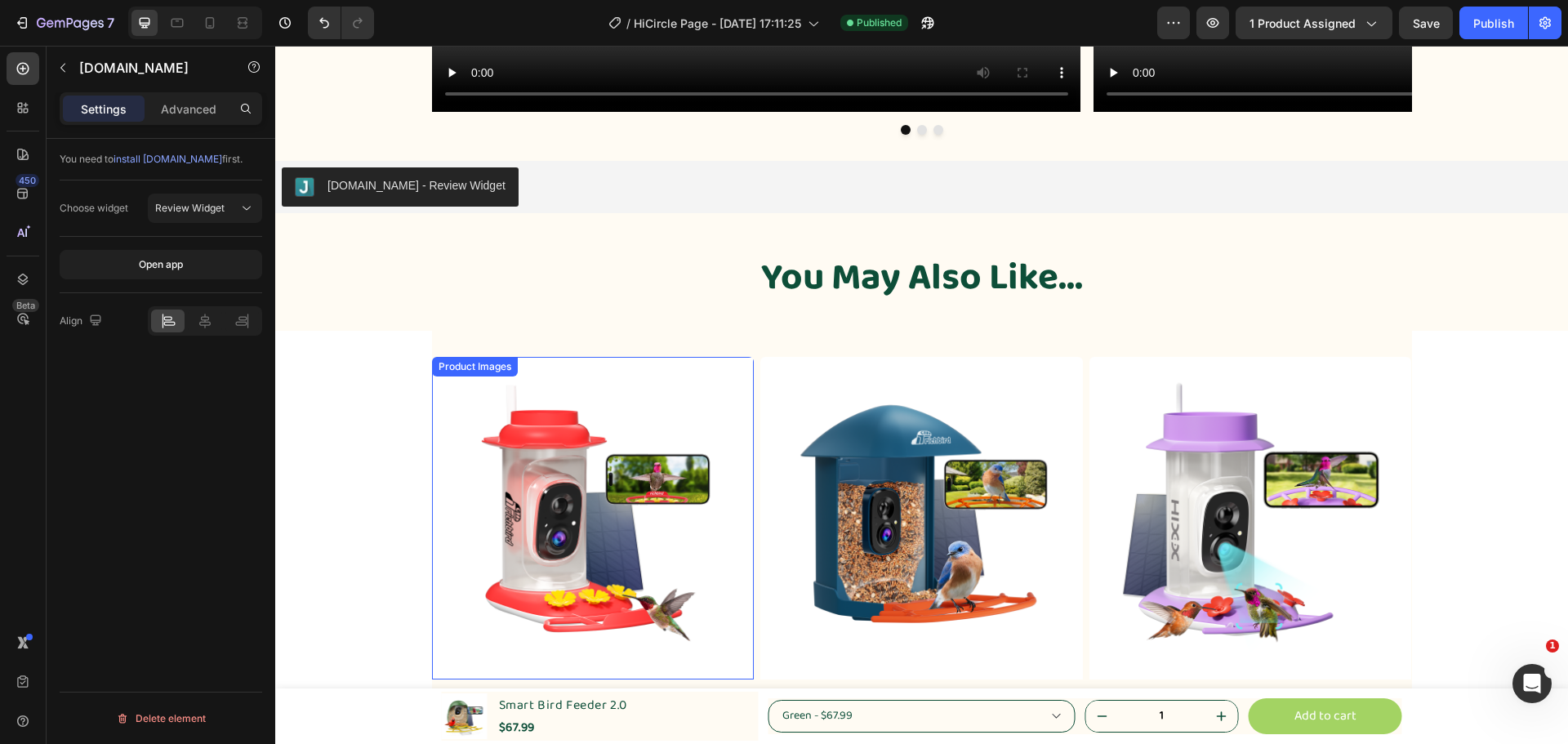
scroll to position [4632, 0]
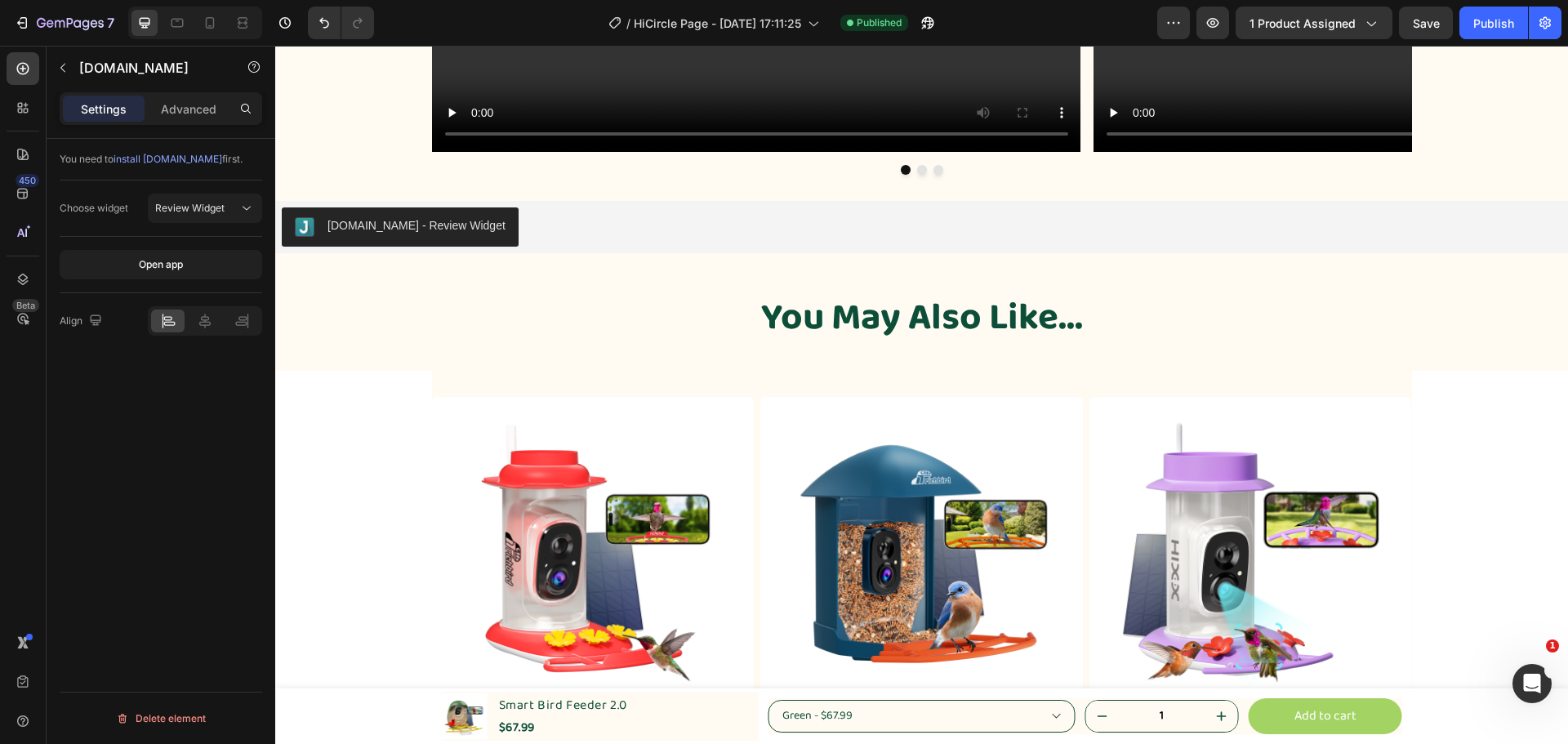
click at [539, 226] on div "Judge.me - Review Widget" at bounding box center [922, 227] width 1280 height 39
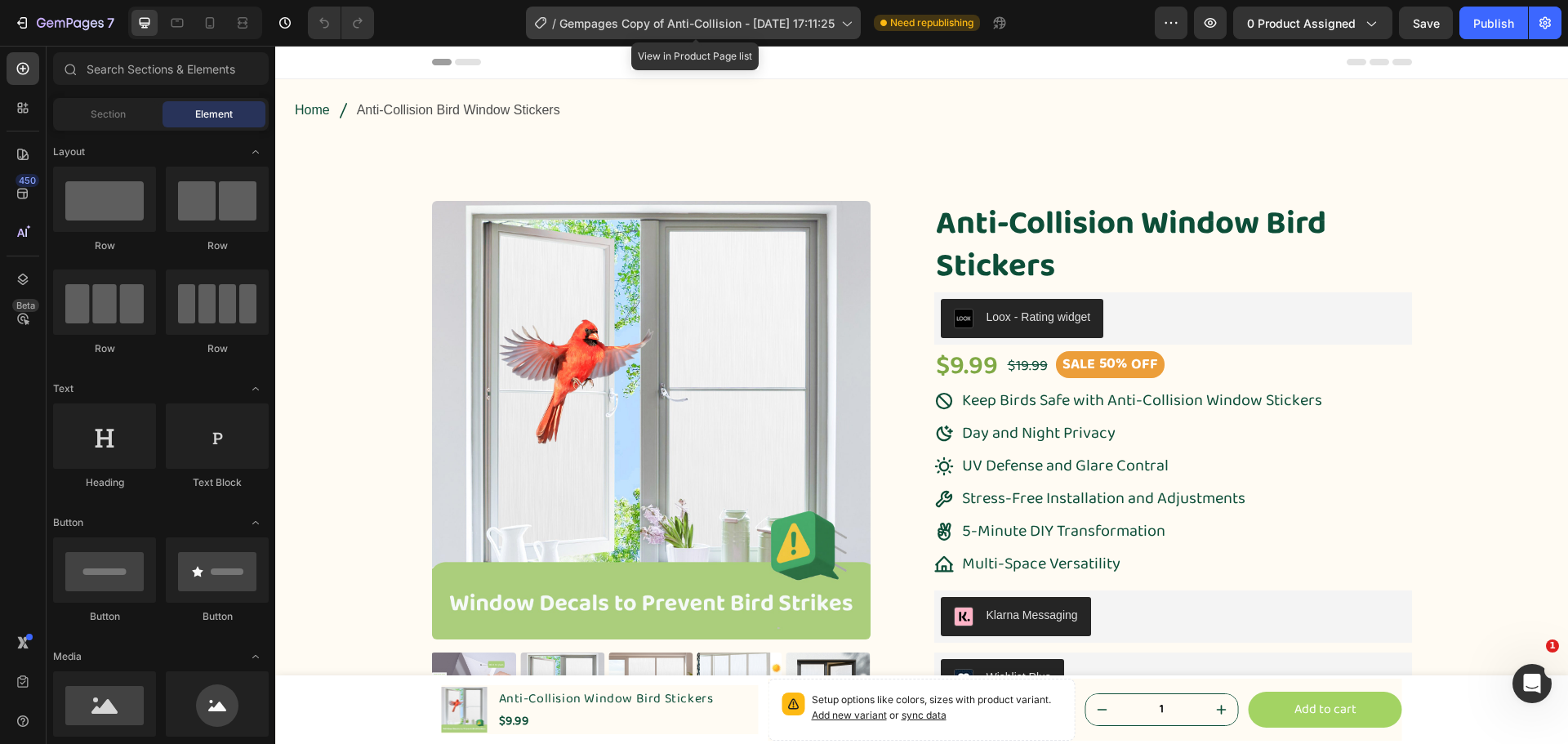
click at [811, 26] on span "Gempages Copy of Anti-Collision - [DATE] 17:11:25" at bounding box center [697, 23] width 276 height 17
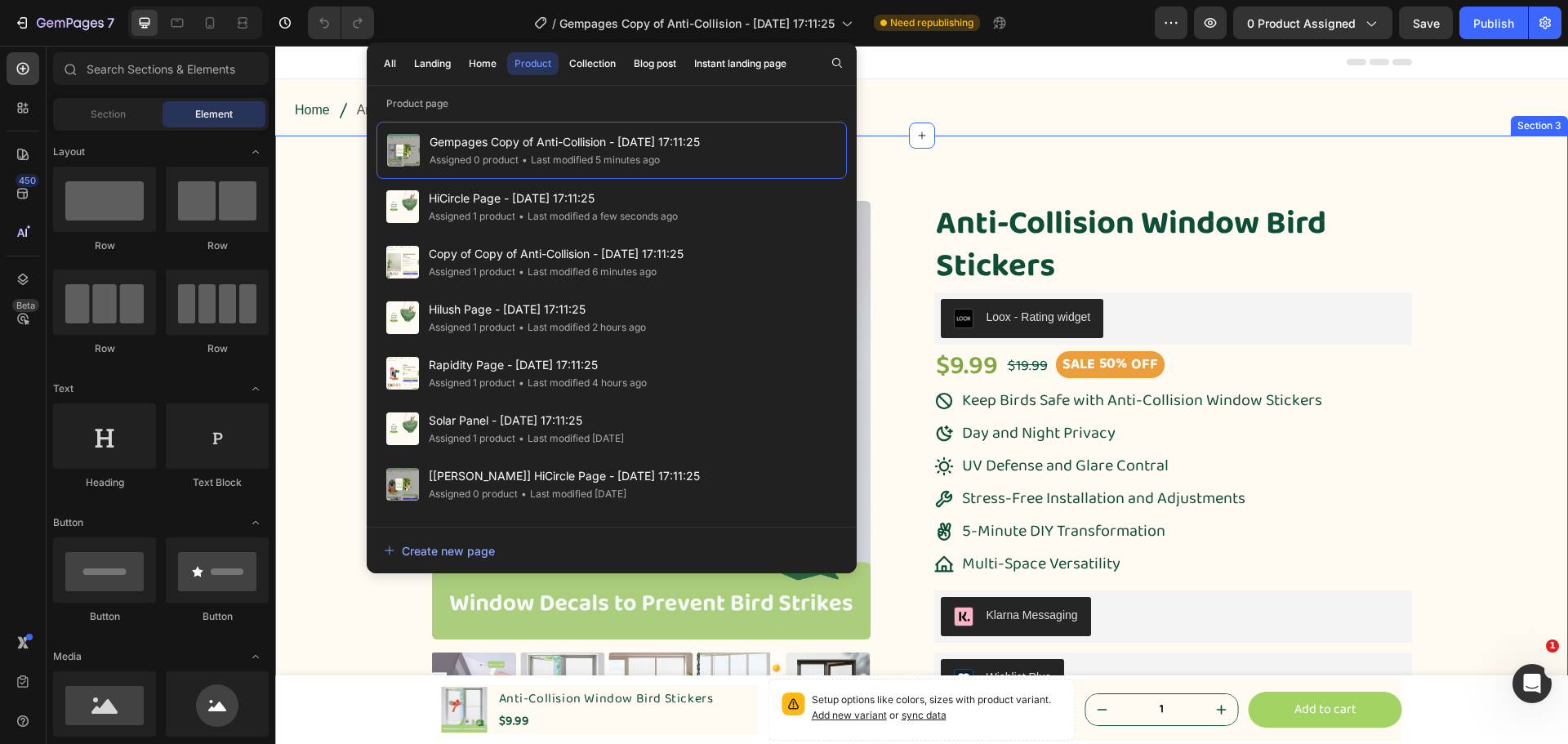
click at [1431, 304] on div "Product Images Anti-Collision Window Bird Stickers Product Title Loox - Rating …" at bounding box center [922, 665] width 1269 height 929
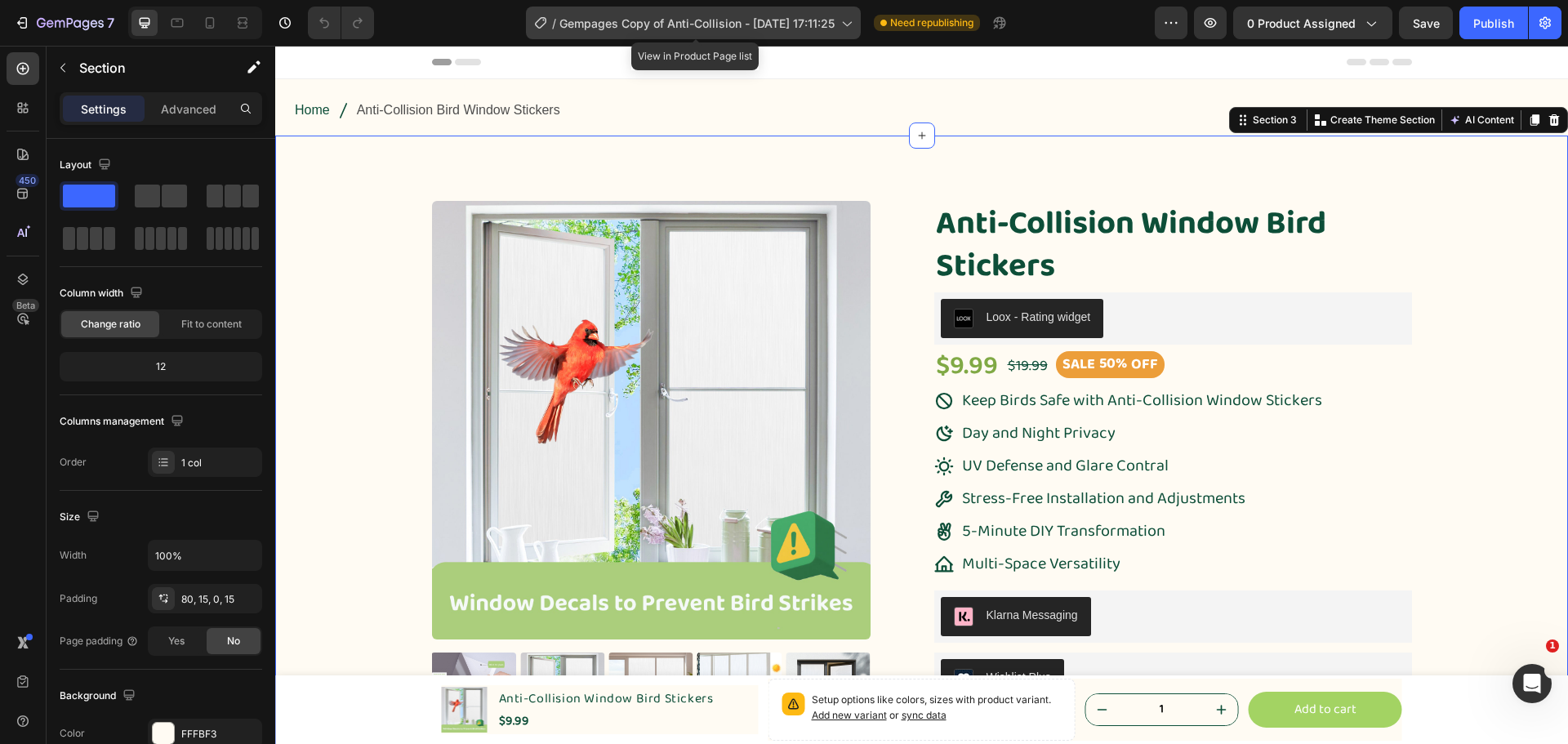
click at [622, 21] on span "Gempages Copy of Anti-Collision - [DATE] 17:11:25" at bounding box center [697, 23] width 276 height 17
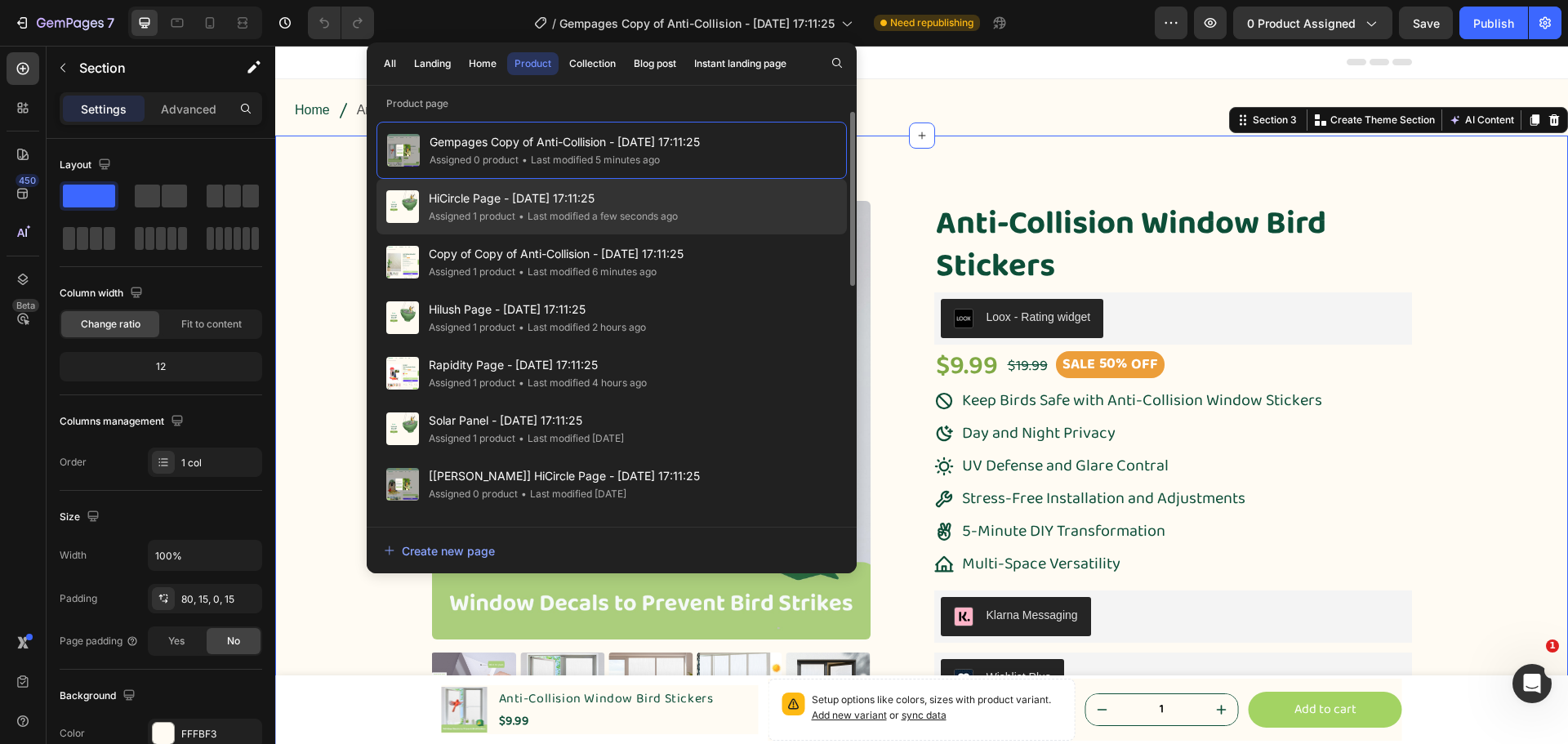
click at [691, 208] on div "HiCircle Page - Mar 24, 17:11:25 Assigned 1 product • Last modified a few secon…" at bounding box center [612, 207] width 471 height 56
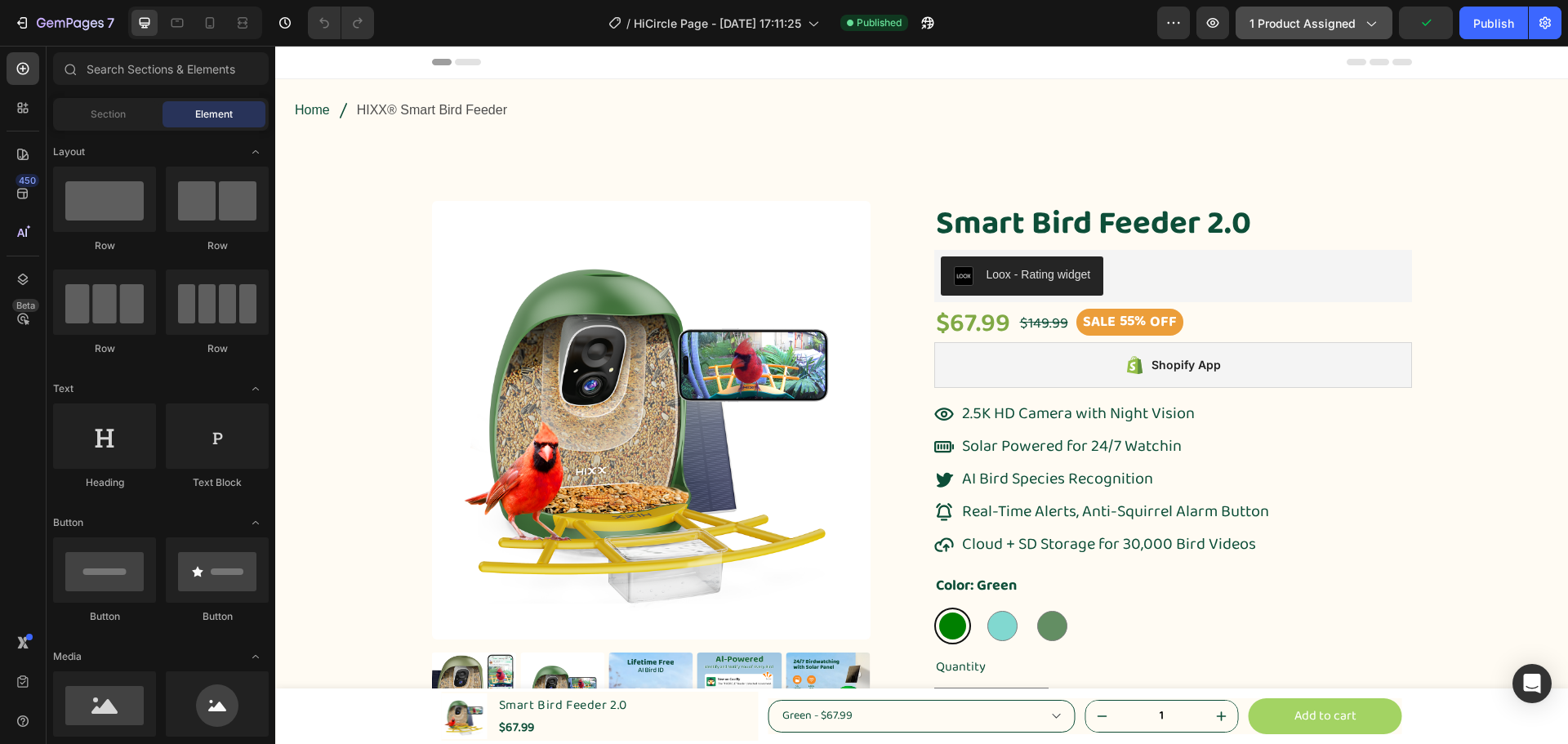
click at [1347, 25] on span "1 product assigned" at bounding box center [1302, 23] width 106 height 17
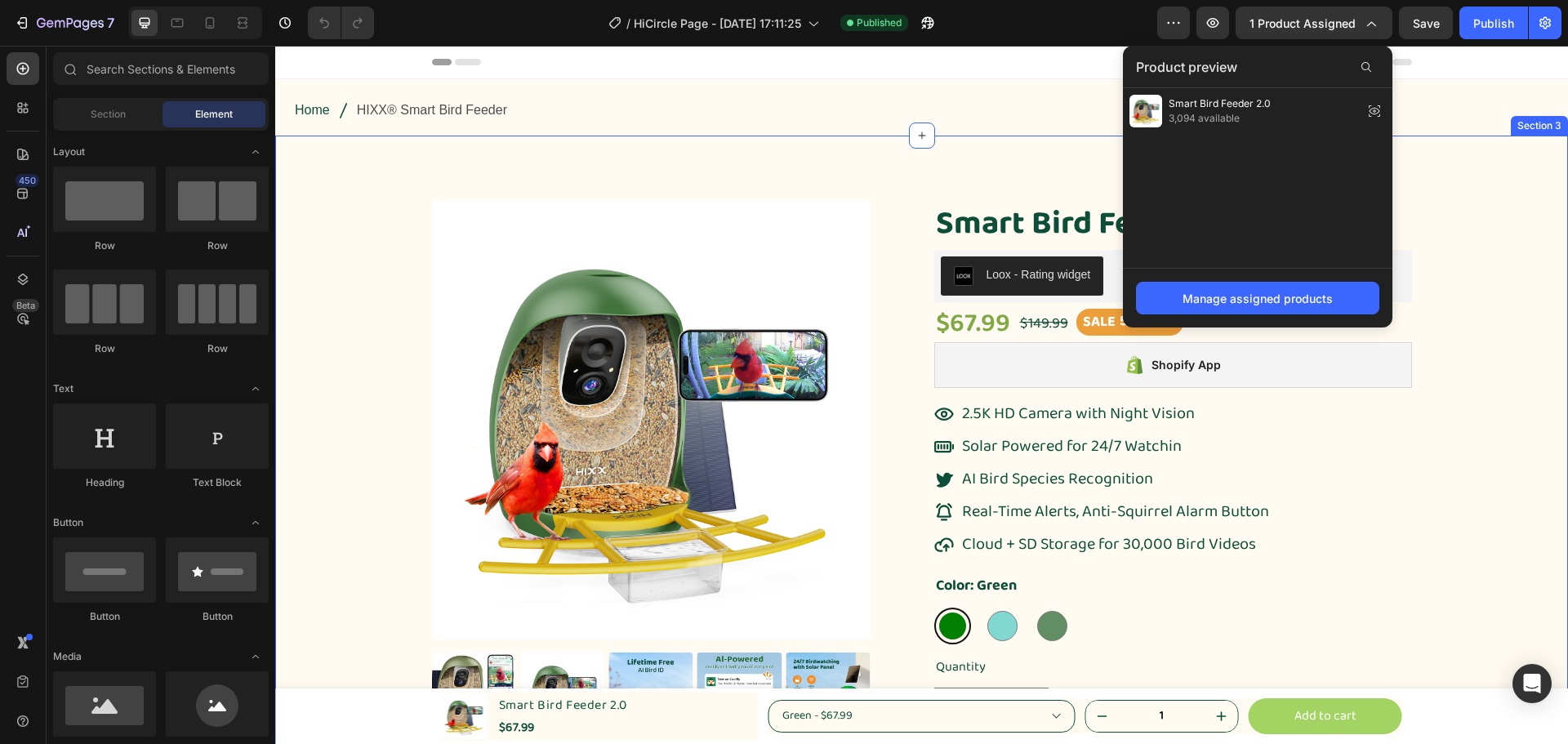
click at [1468, 223] on div "Product Images Smart Bird Feeder 2.0 Product Title Loox - Rating widget Loox $6…" at bounding box center [922, 581] width 1269 height 760
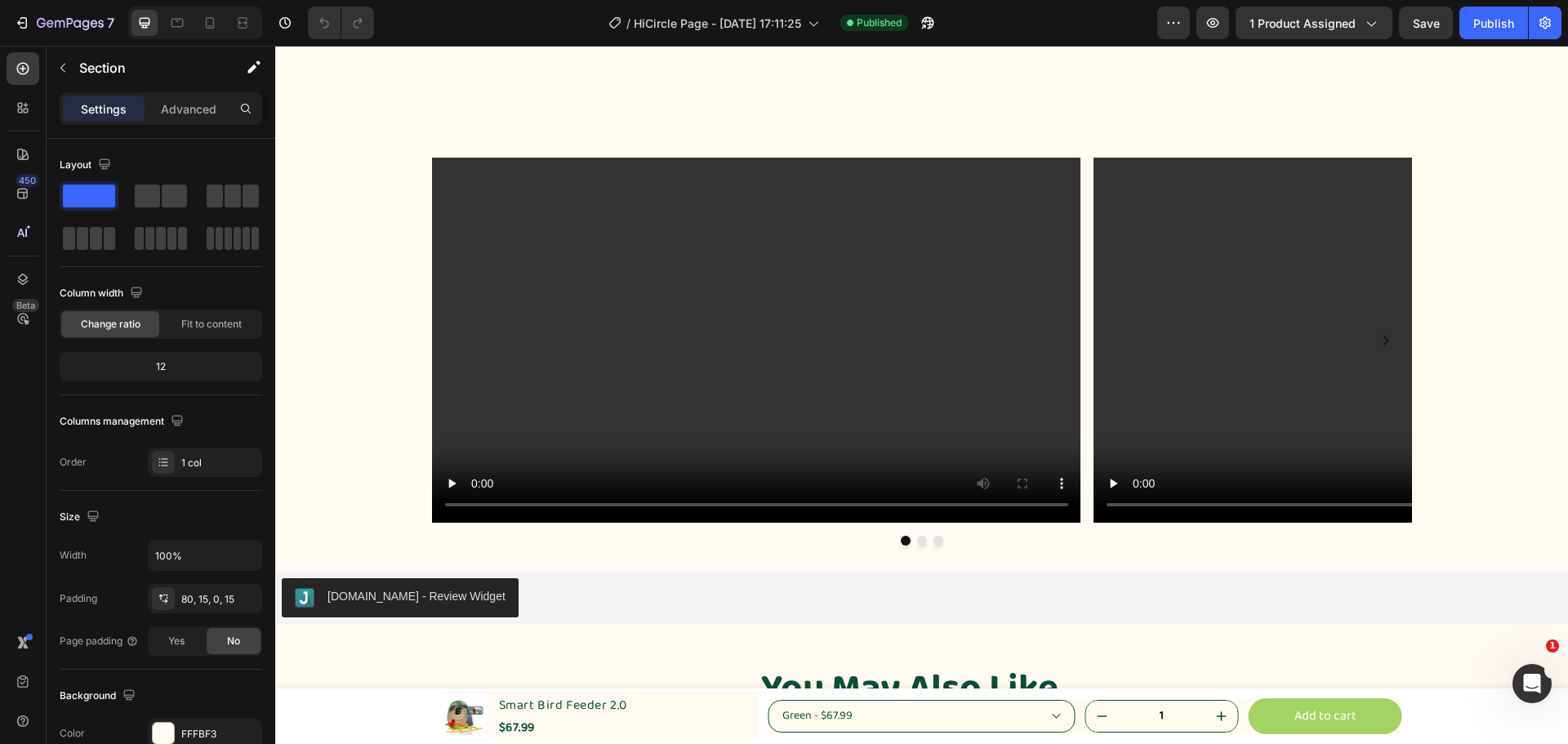
scroll to position [5311, 0]
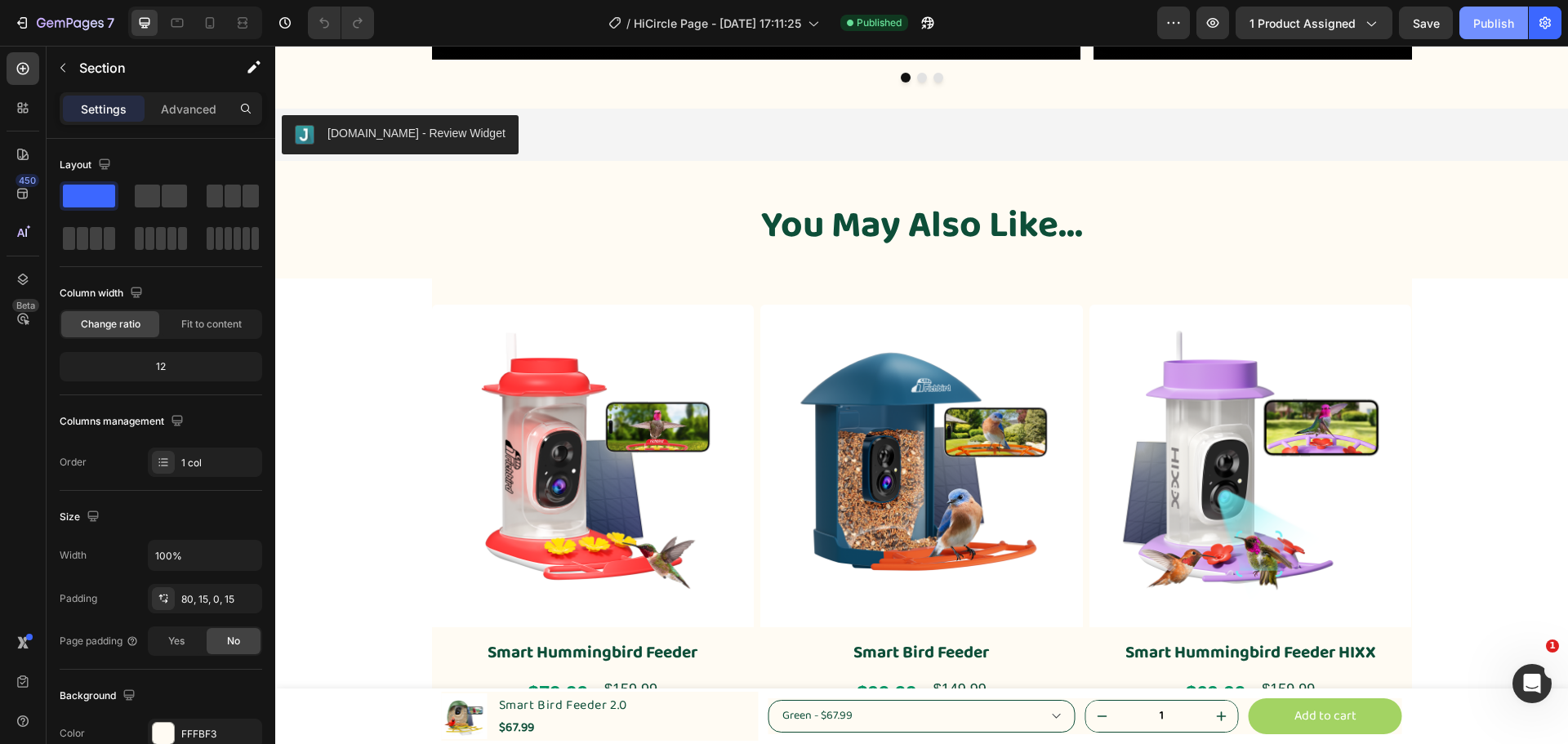
click at [1493, 15] on div "Publish" at bounding box center [1494, 23] width 41 height 17
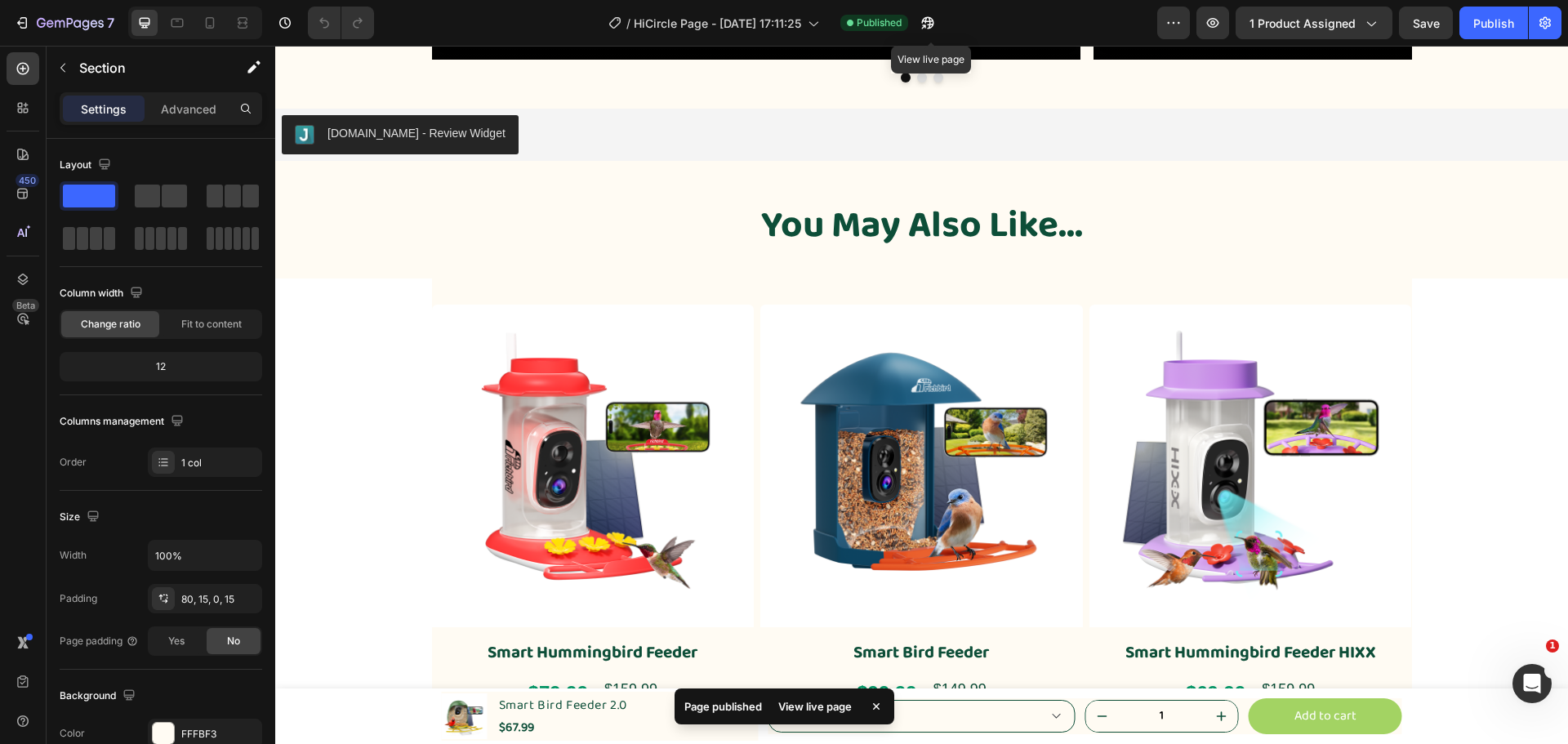
drag, startPoint x: 937, startPoint y: 27, endPoint x: 967, endPoint y: 16, distance: 32.0
click at [967, 13] on div "/ HiCircle Page - Mar 24, 17:11:25 Published View live page" at bounding box center [772, 23] width 770 height 33
click at [942, 21] on button "button" at bounding box center [928, 23] width 33 height 33
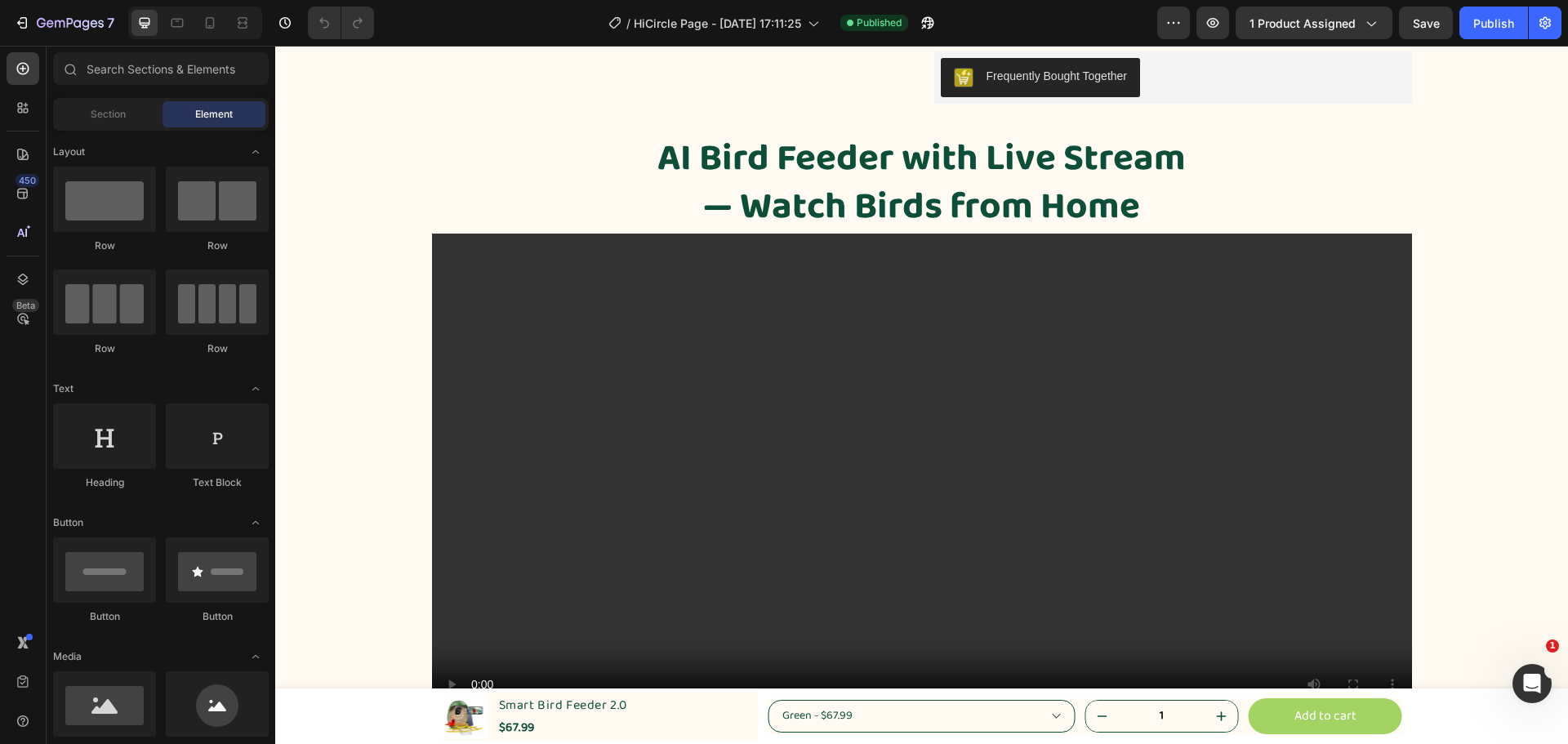
scroll to position [0, 0]
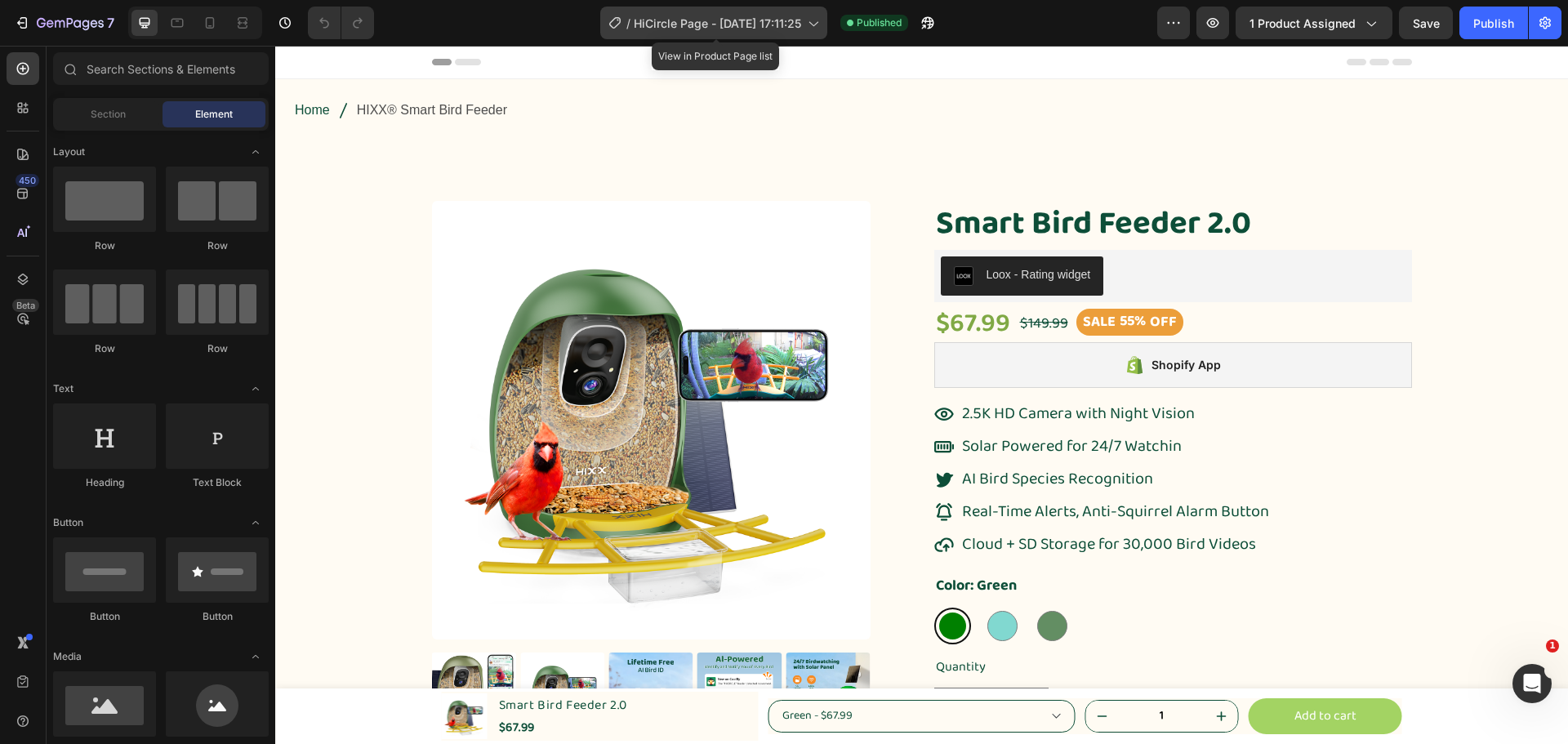
click at [769, 25] on span "HiCircle Page - [DATE] 17:11:25" at bounding box center [718, 23] width 167 height 17
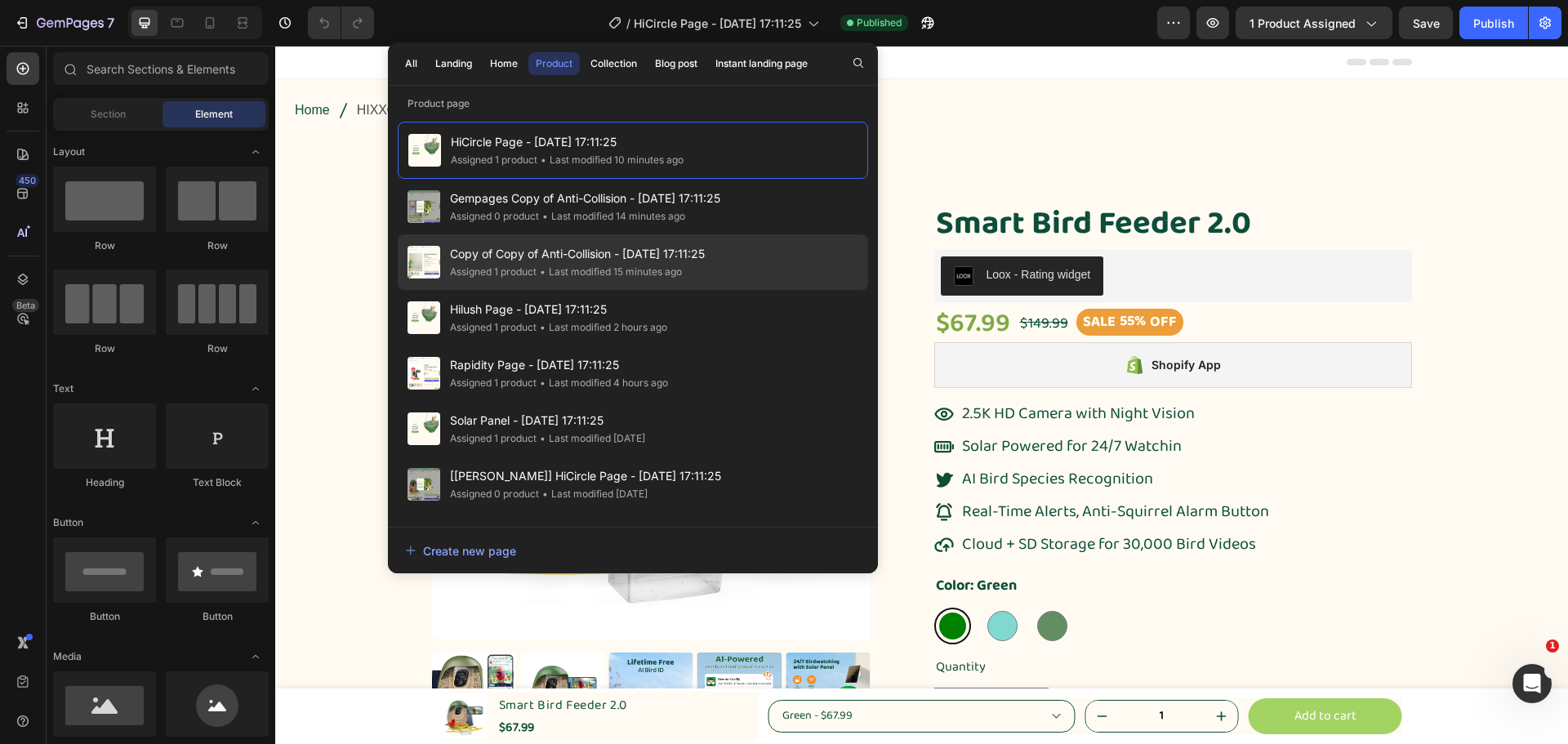
click at [744, 274] on div "Copy of Copy of Anti-Collision - Mar 24, 17:11:25 Assigned 1 product • Last mod…" at bounding box center [633, 262] width 471 height 56
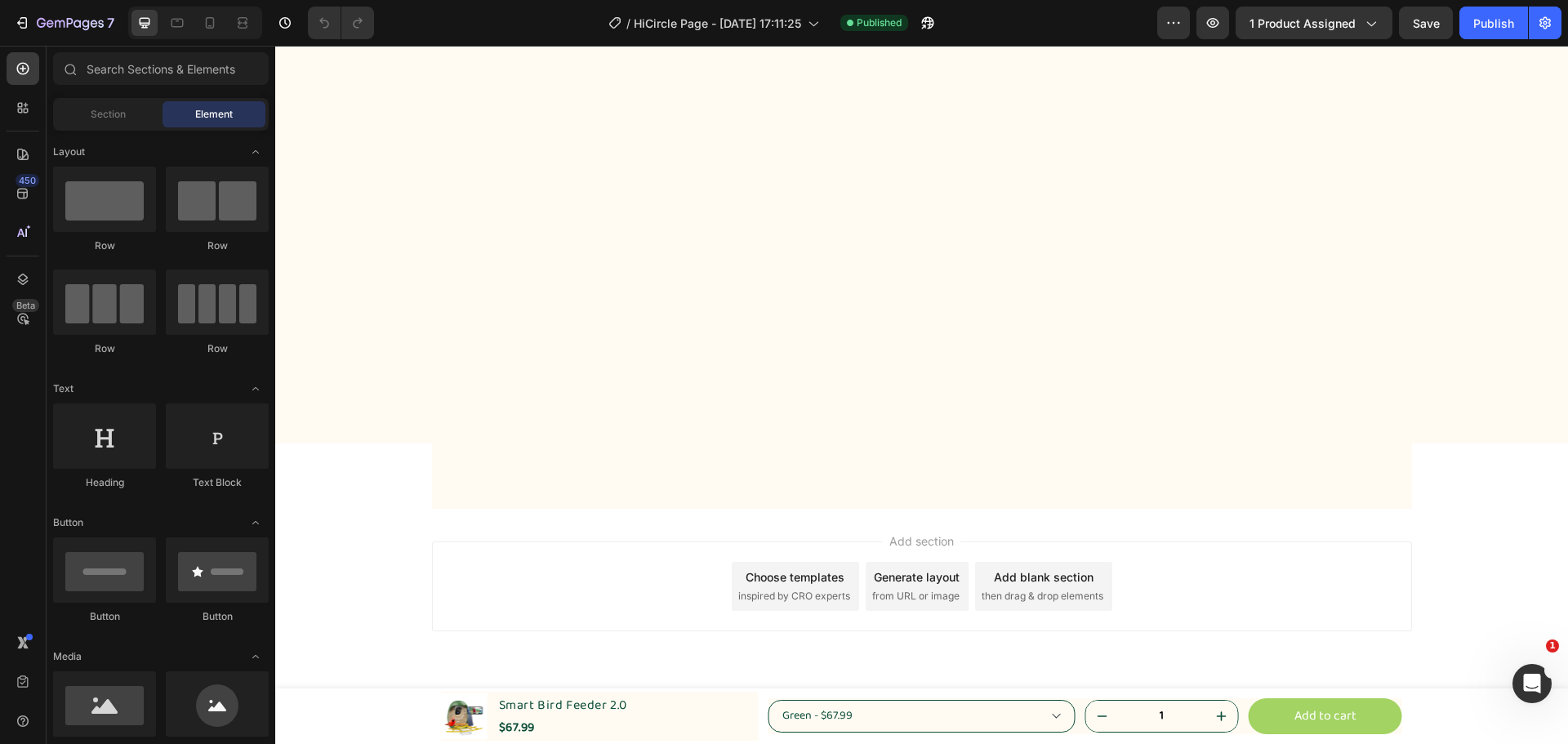
scroll to position [4003, 0]
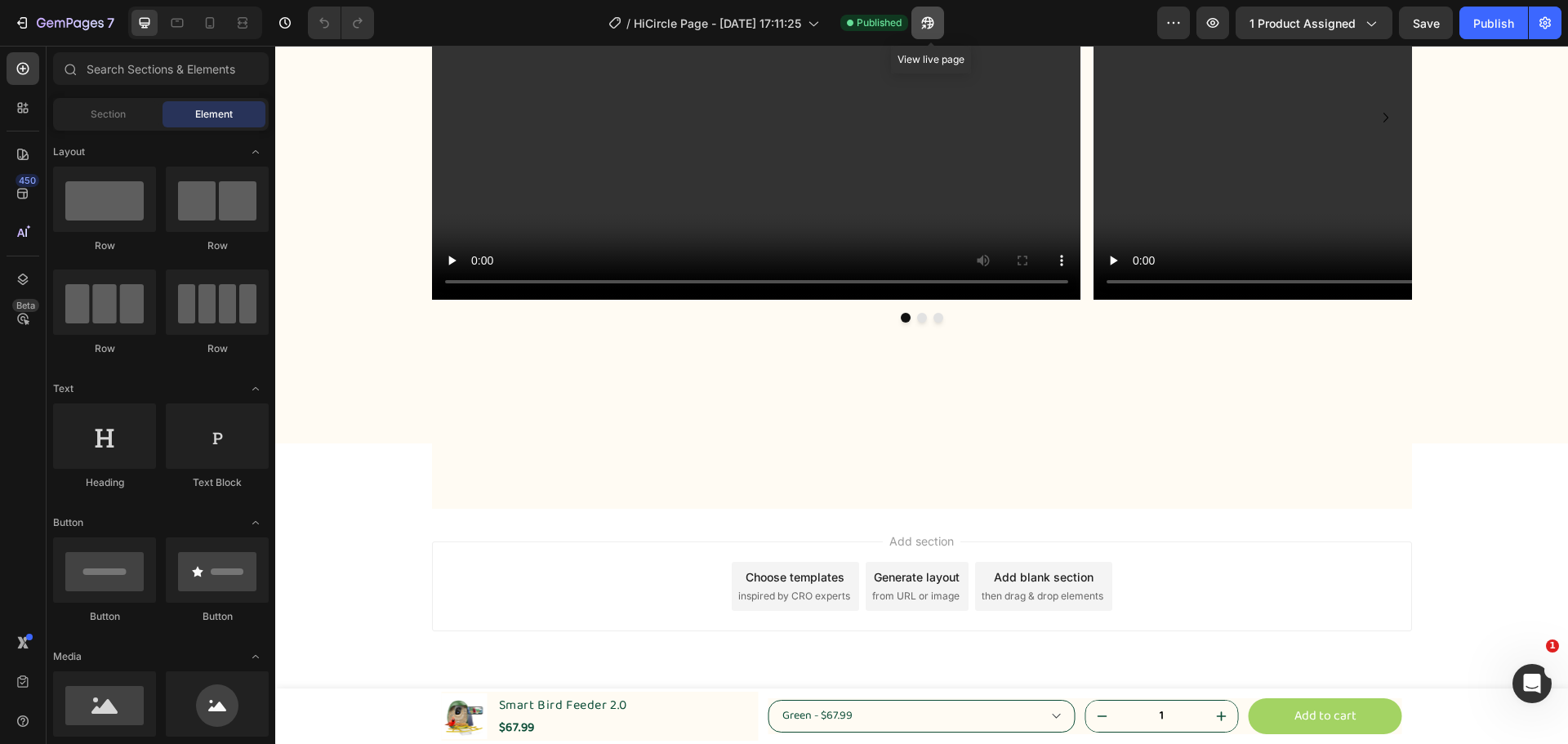
click at [932, 29] on icon "button" at bounding box center [928, 23] width 12 height 12
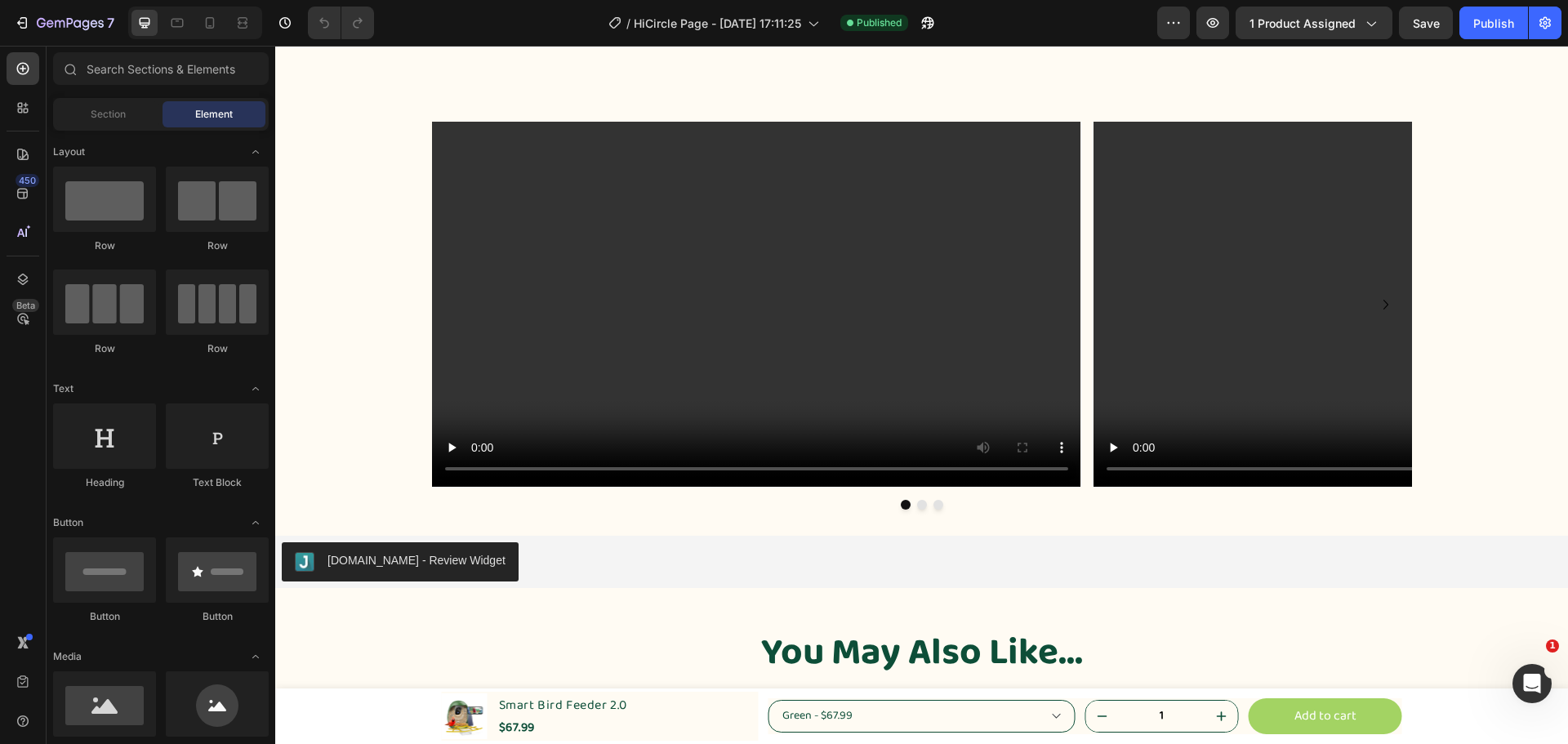
scroll to position [5146, 0]
